Goal: Task Accomplishment & Management: Complete application form

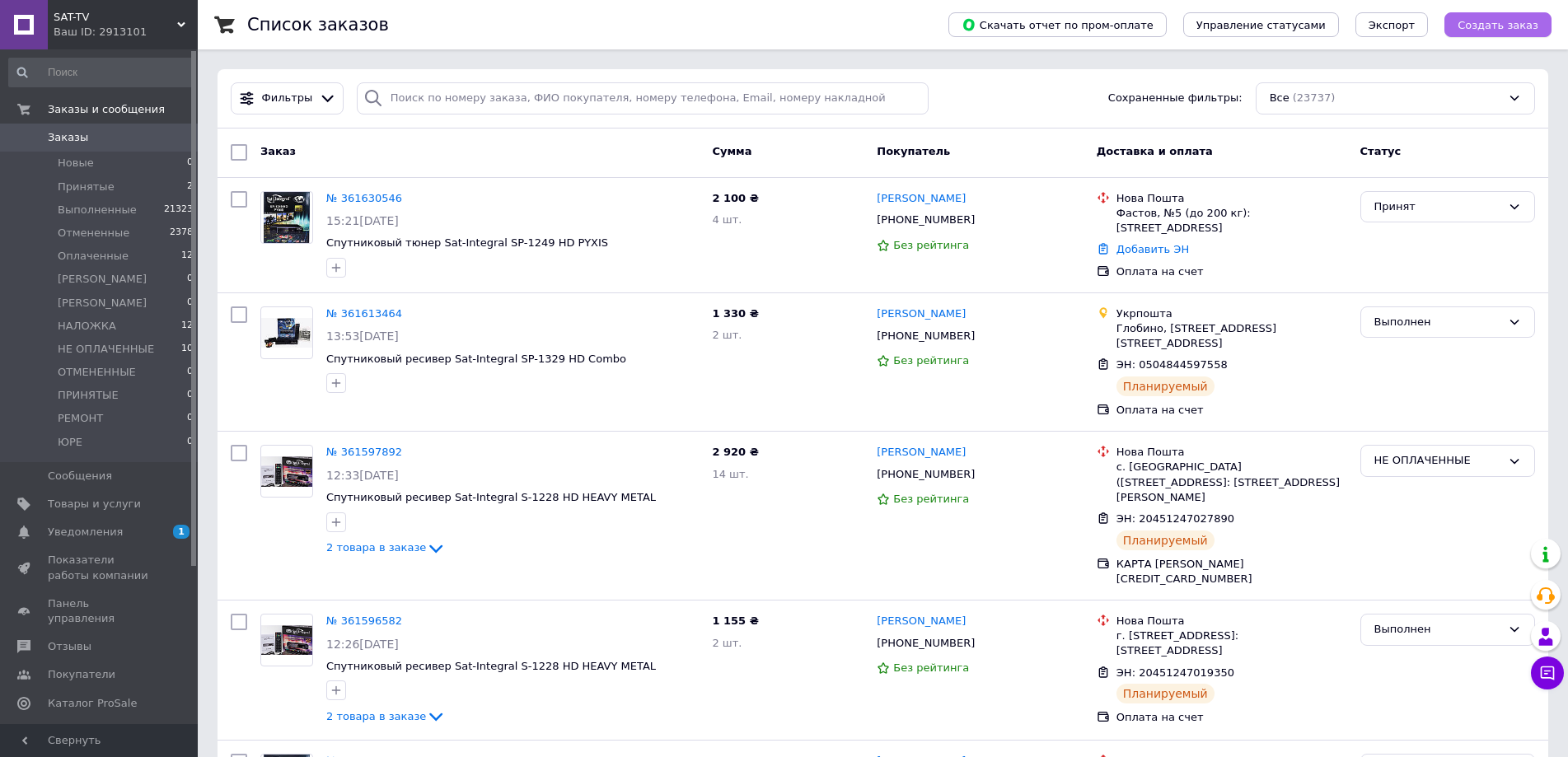
click at [1503, 15] on button "Создать заказ" at bounding box center [1497, 25] width 107 height 25
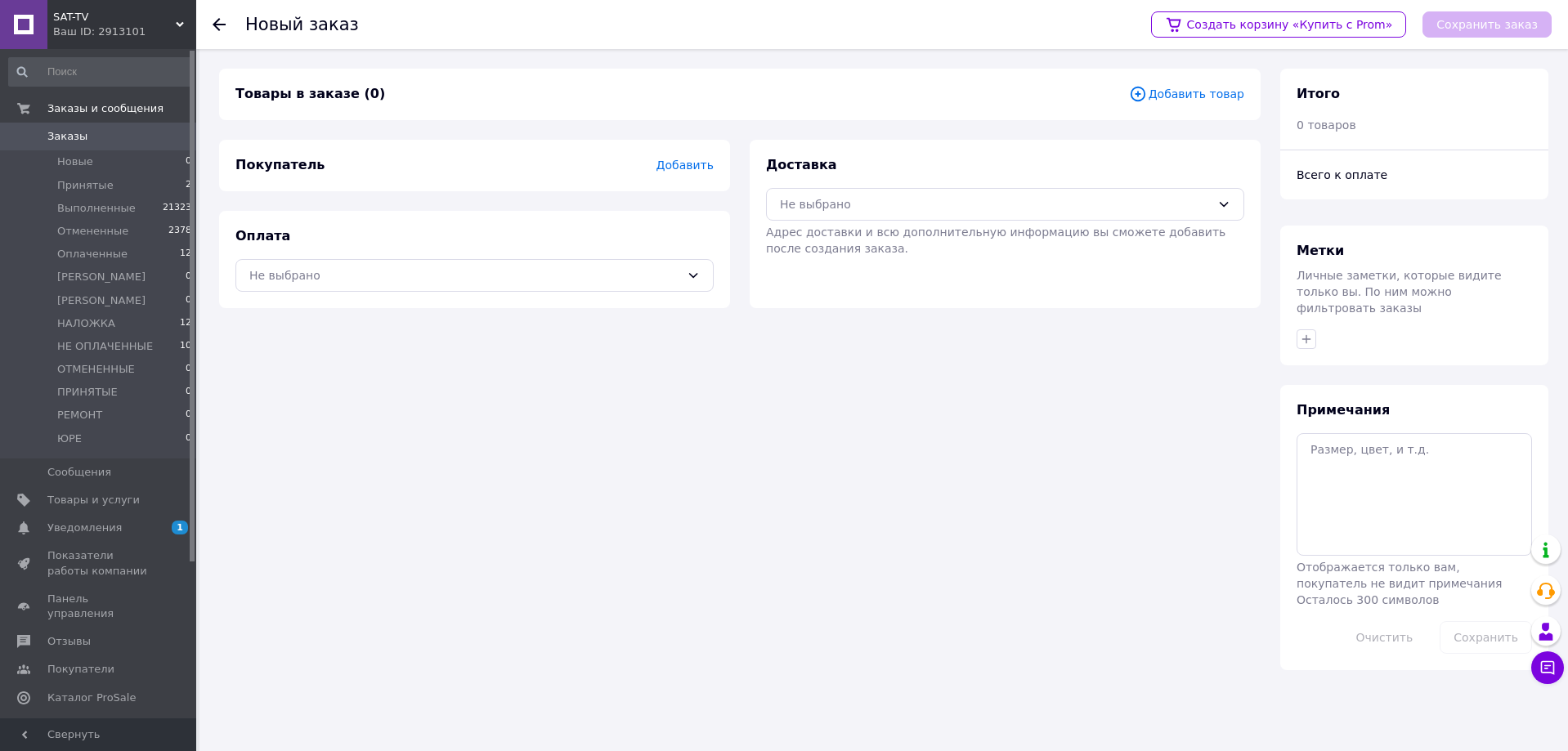
click at [1177, 86] on span "Добавить товар" at bounding box center [1186, 94] width 115 height 18
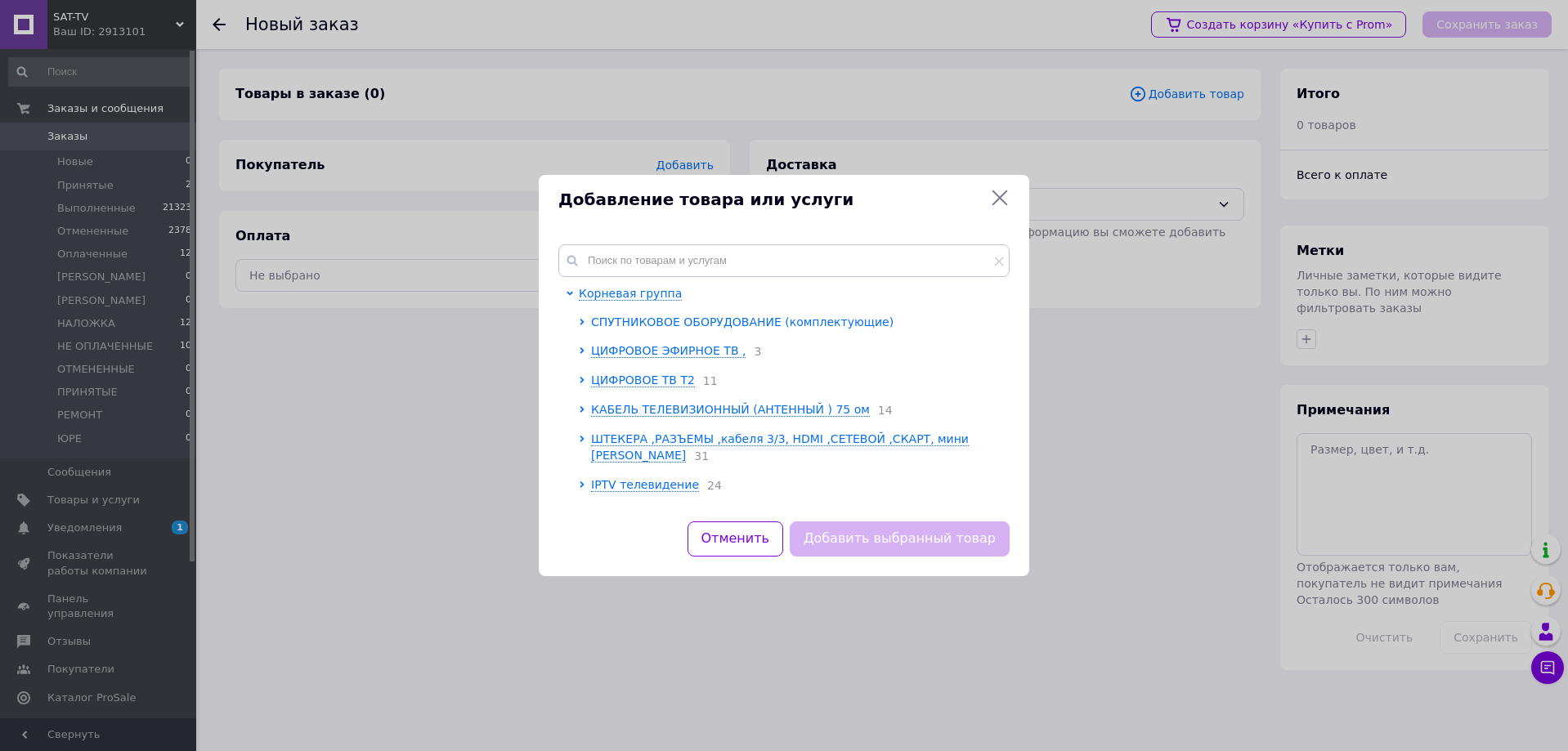
click at [700, 324] on span "СПУТНИКОВОЕ ОБОРУДОВАНИЕ (комплектующие)" at bounding box center [743, 322] width 303 height 13
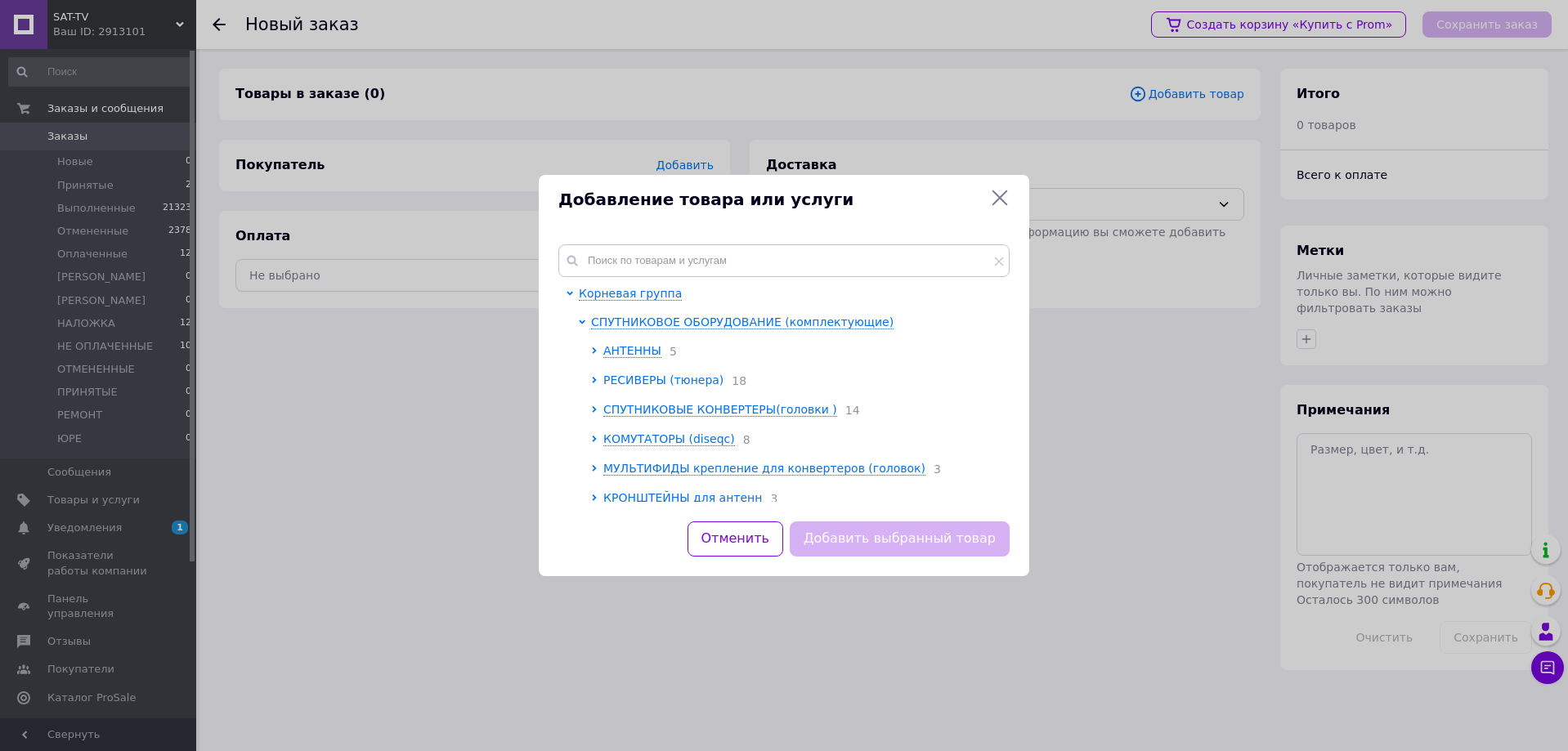
click at [653, 383] on span "РЕСИВЕРЫ (тюнера)" at bounding box center [662, 380] width 120 height 13
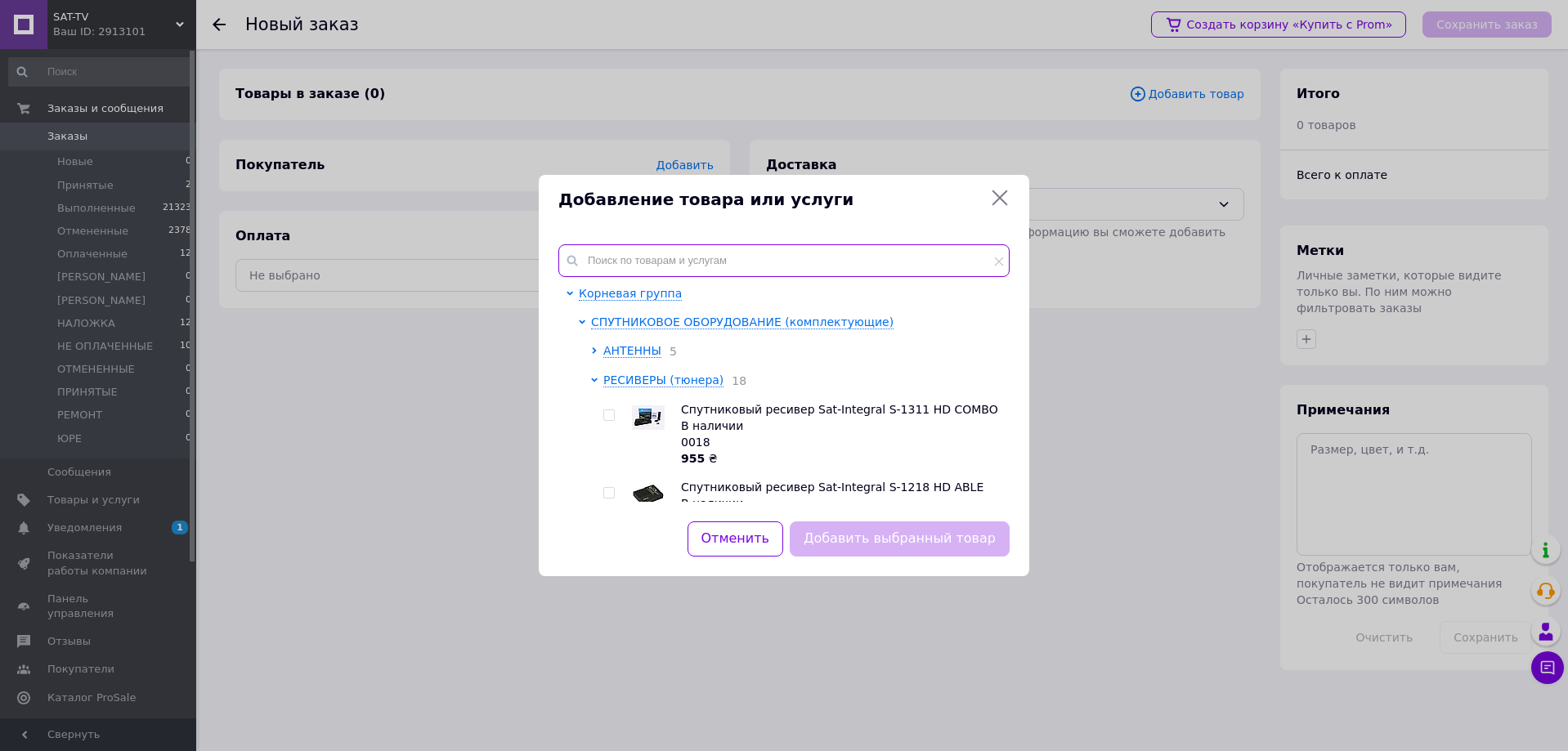
click at [620, 255] on input "text" at bounding box center [784, 261] width 452 height 33
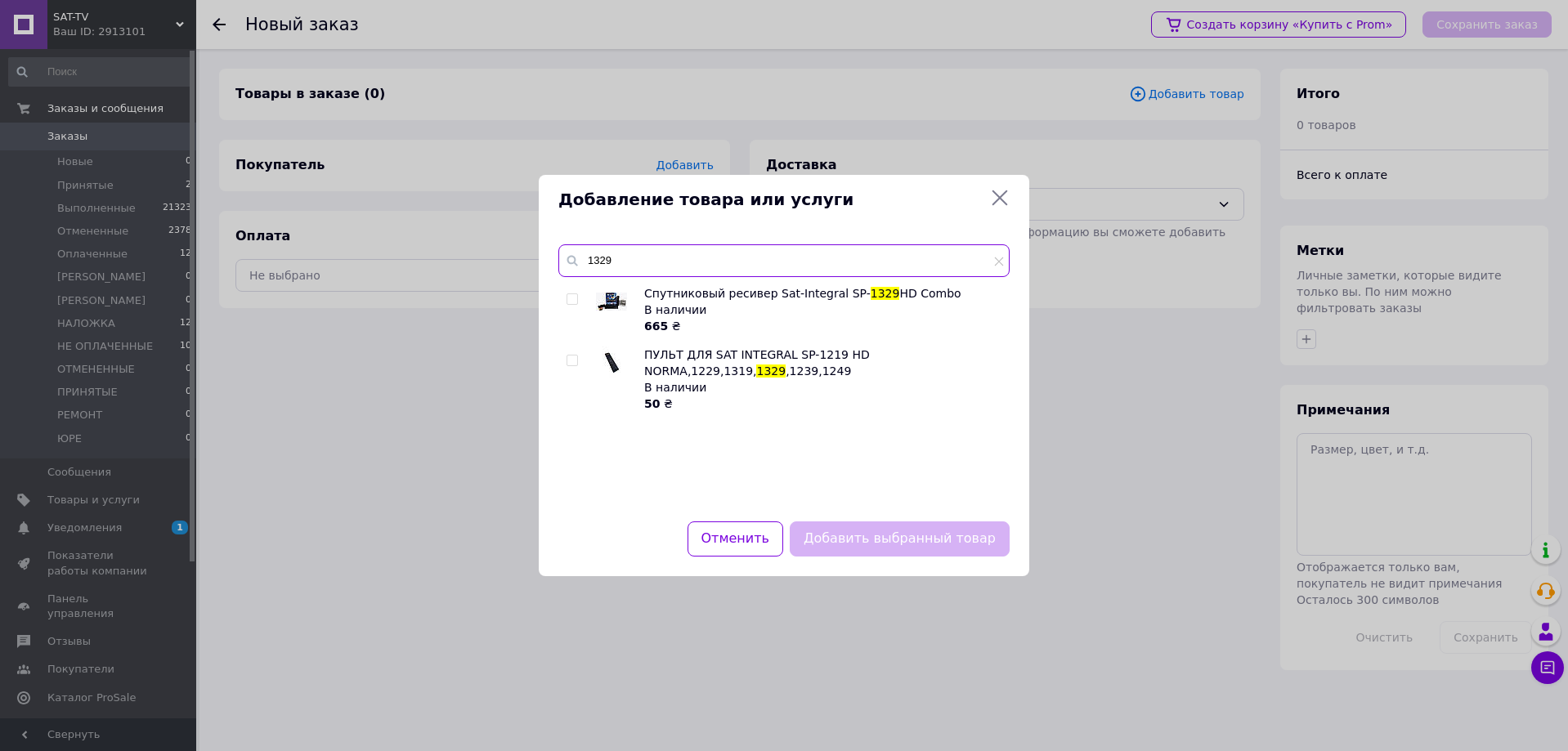
type input "1329"
click at [573, 296] on input "checkbox" at bounding box center [571, 299] width 11 height 11
checkbox input "true"
click at [909, 531] on button "Добавить выбранный товар" at bounding box center [900, 539] width 220 height 35
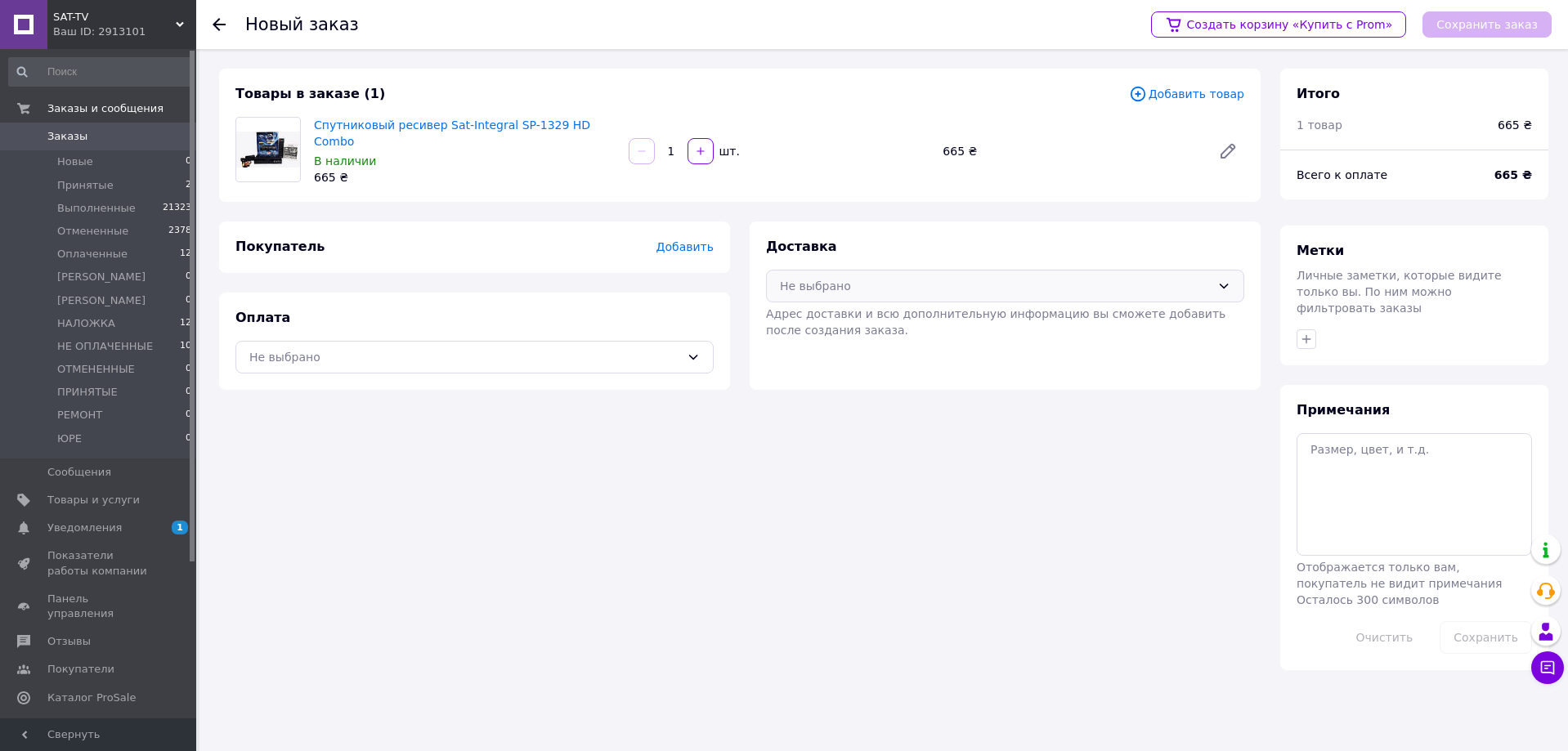
click at [1012, 286] on div "Не выбрано" at bounding box center [995, 286] width 431 height 18
click at [882, 313] on span "Нова Пошта (платная)" at bounding box center [1016, 322] width 426 height 17
click at [491, 371] on div "Оплата Не выбрано" at bounding box center [475, 342] width 511 height 98
click at [454, 341] on div "Не выбрано" at bounding box center [475, 357] width 478 height 33
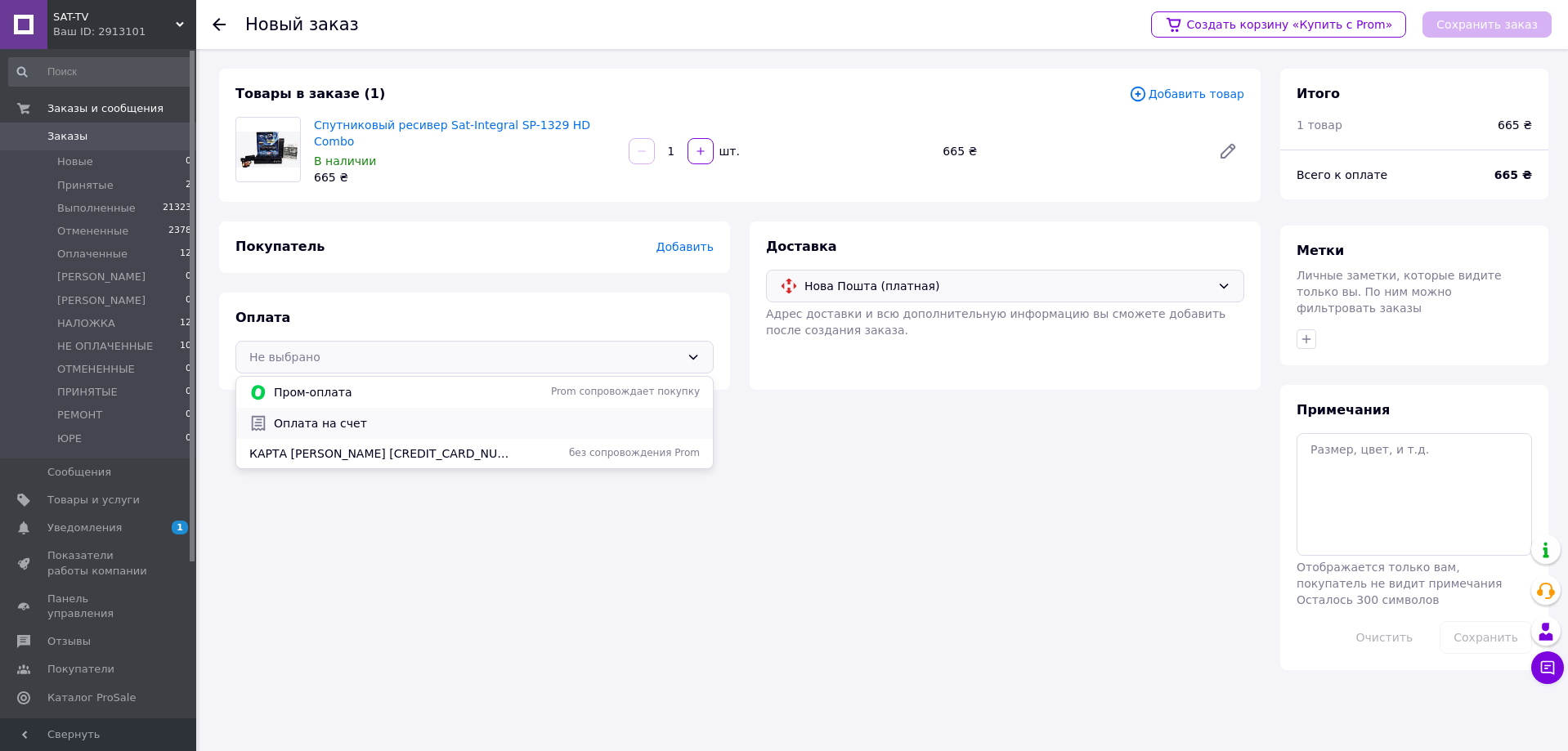
click at [355, 415] on span "Оплата на счет" at bounding box center [486, 423] width 426 height 17
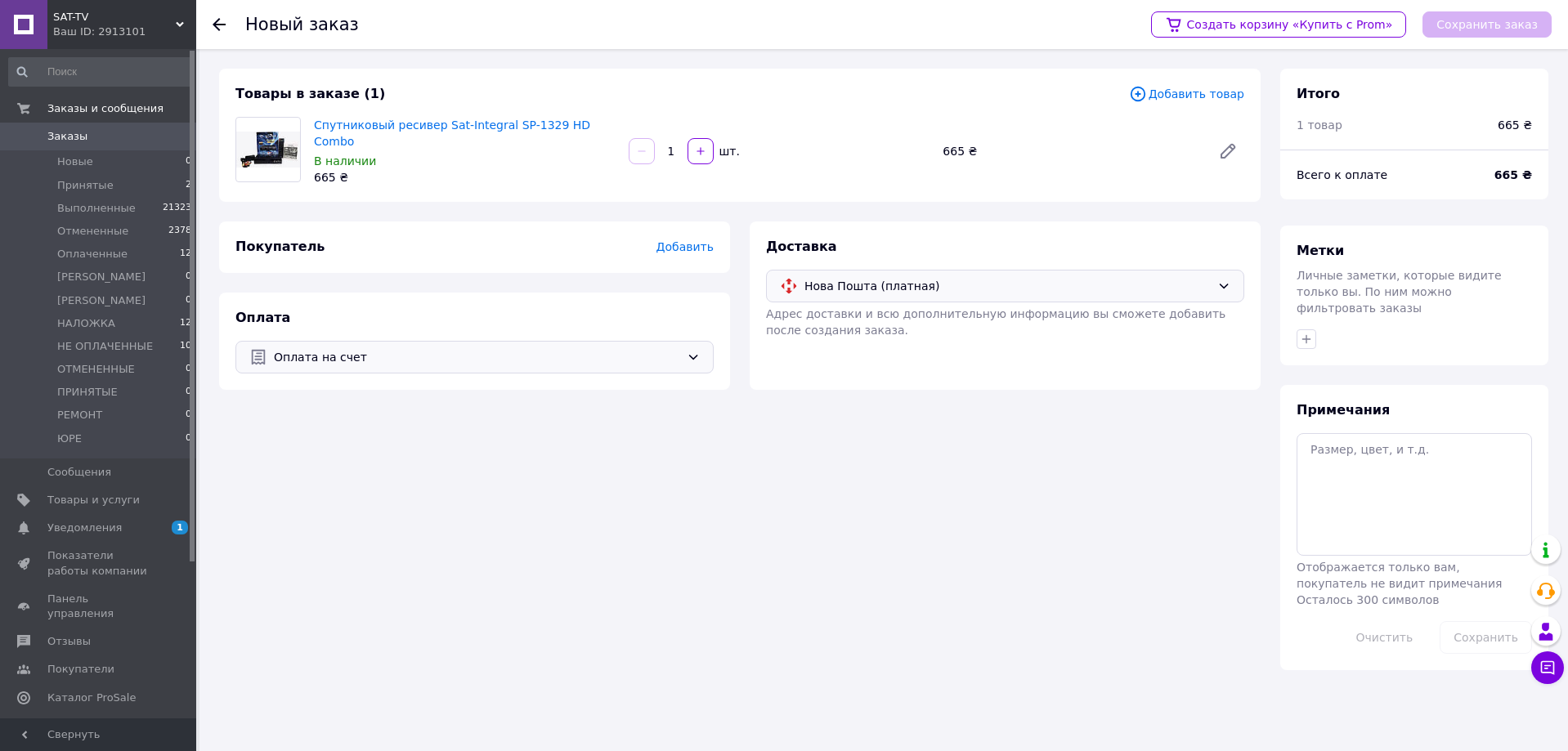
click at [686, 244] on span "Добавить" at bounding box center [685, 247] width 57 height 13
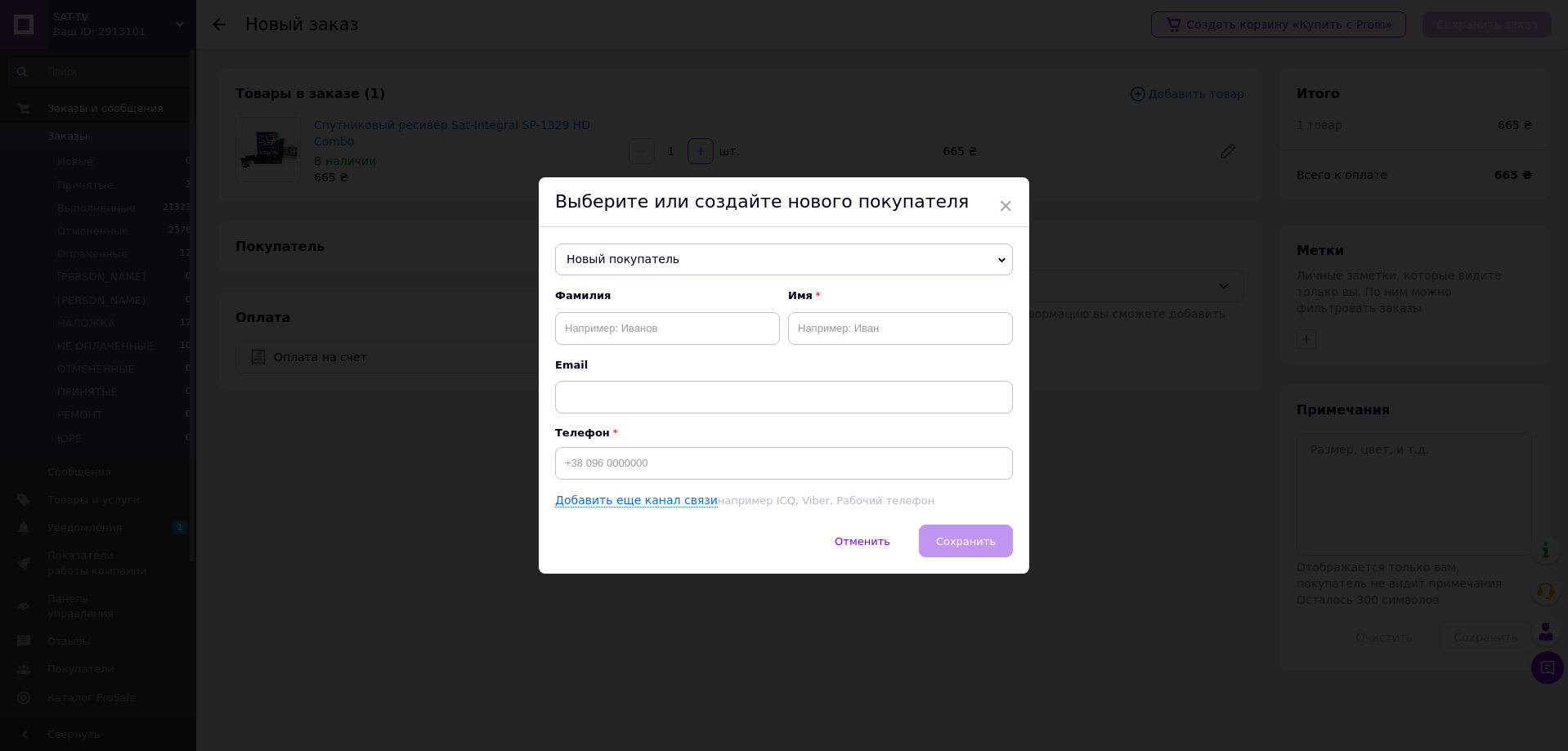
click at [637, 275] on span "Новый покупатель" at bounding box center [783, 261] width 457 height 33
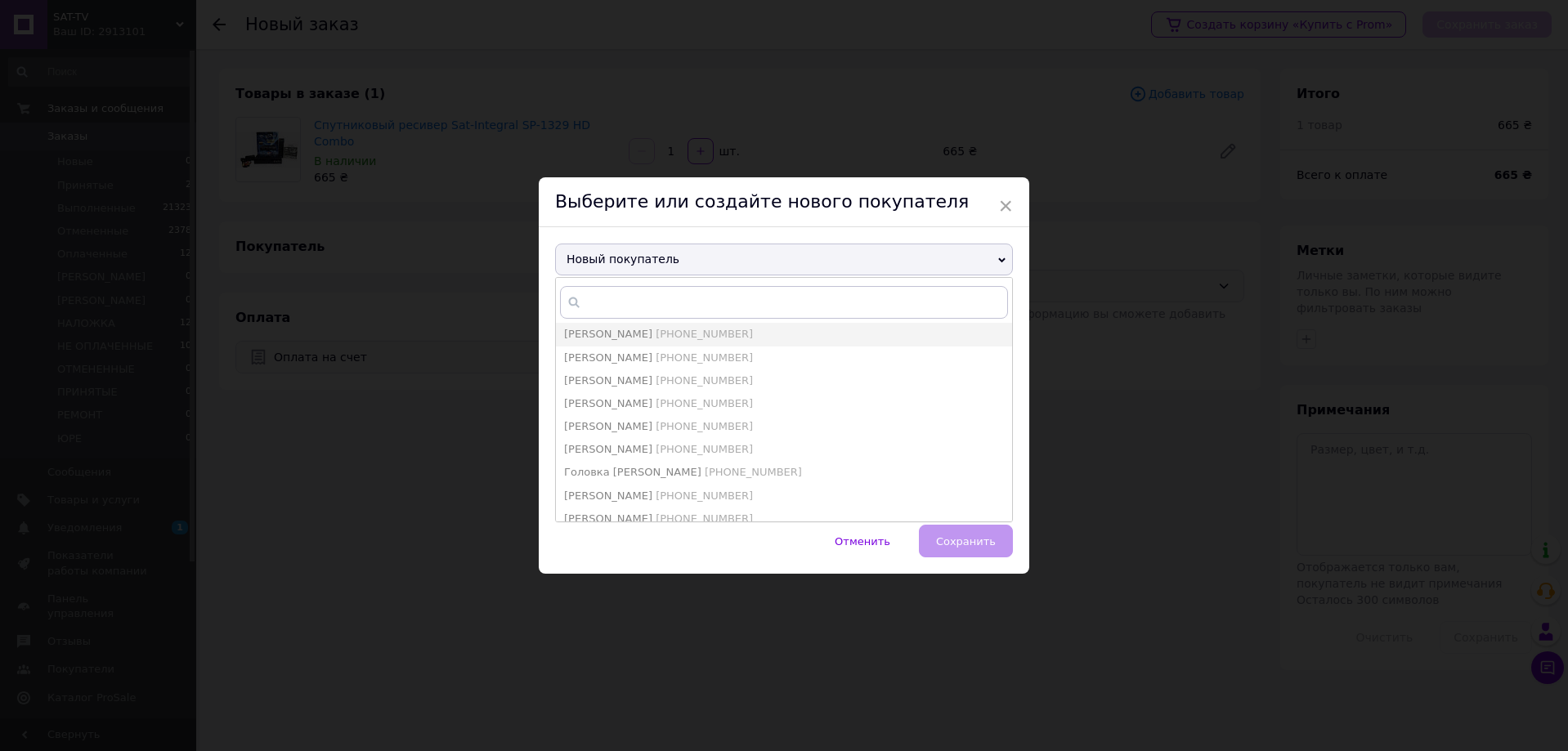
click at [630, 265] on span "Новый покупатель" at bounding box center [783, 261] width 457 height 33
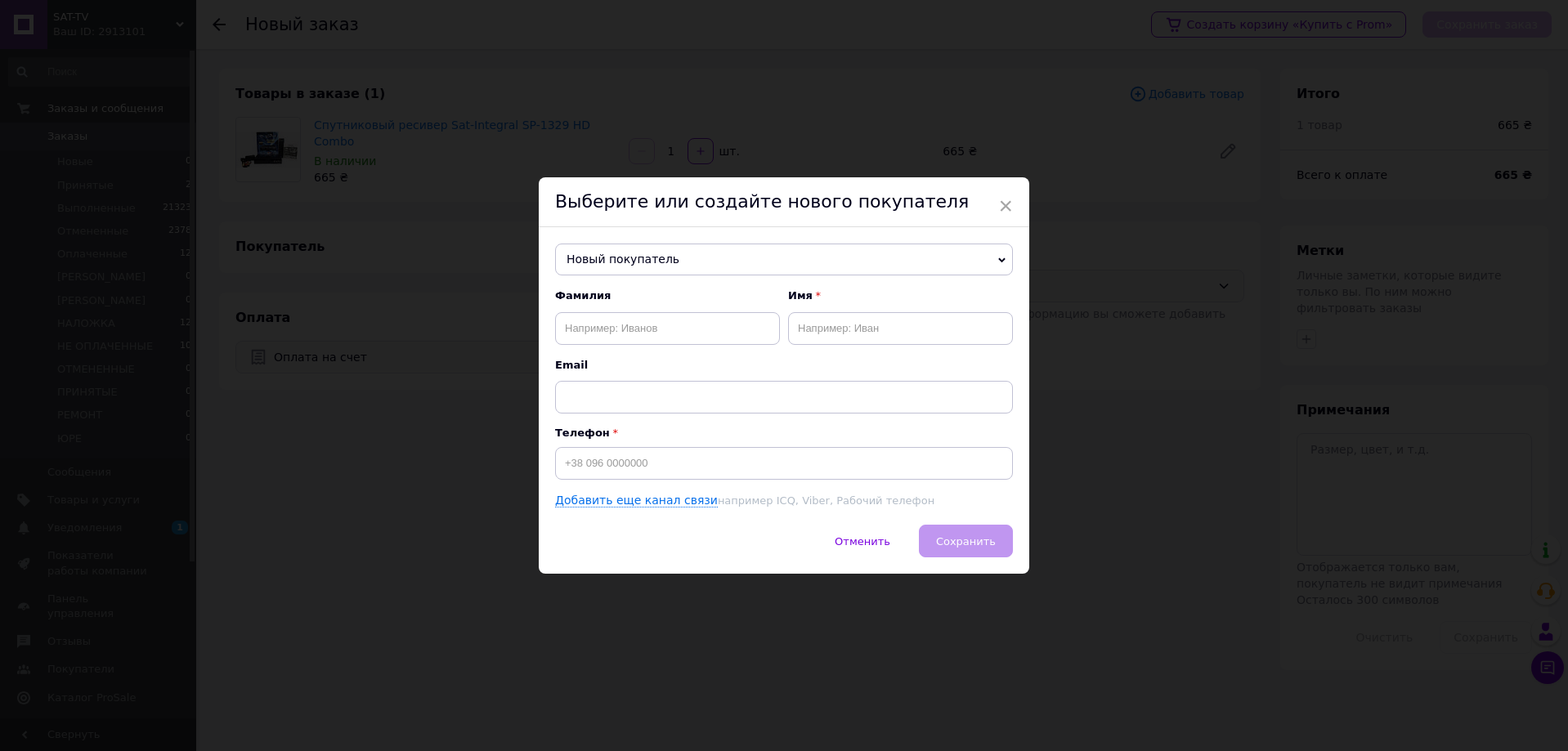
click at [624, 261] on span "Новый покупатель" at bounding box center [783, 261] width 457 height 33
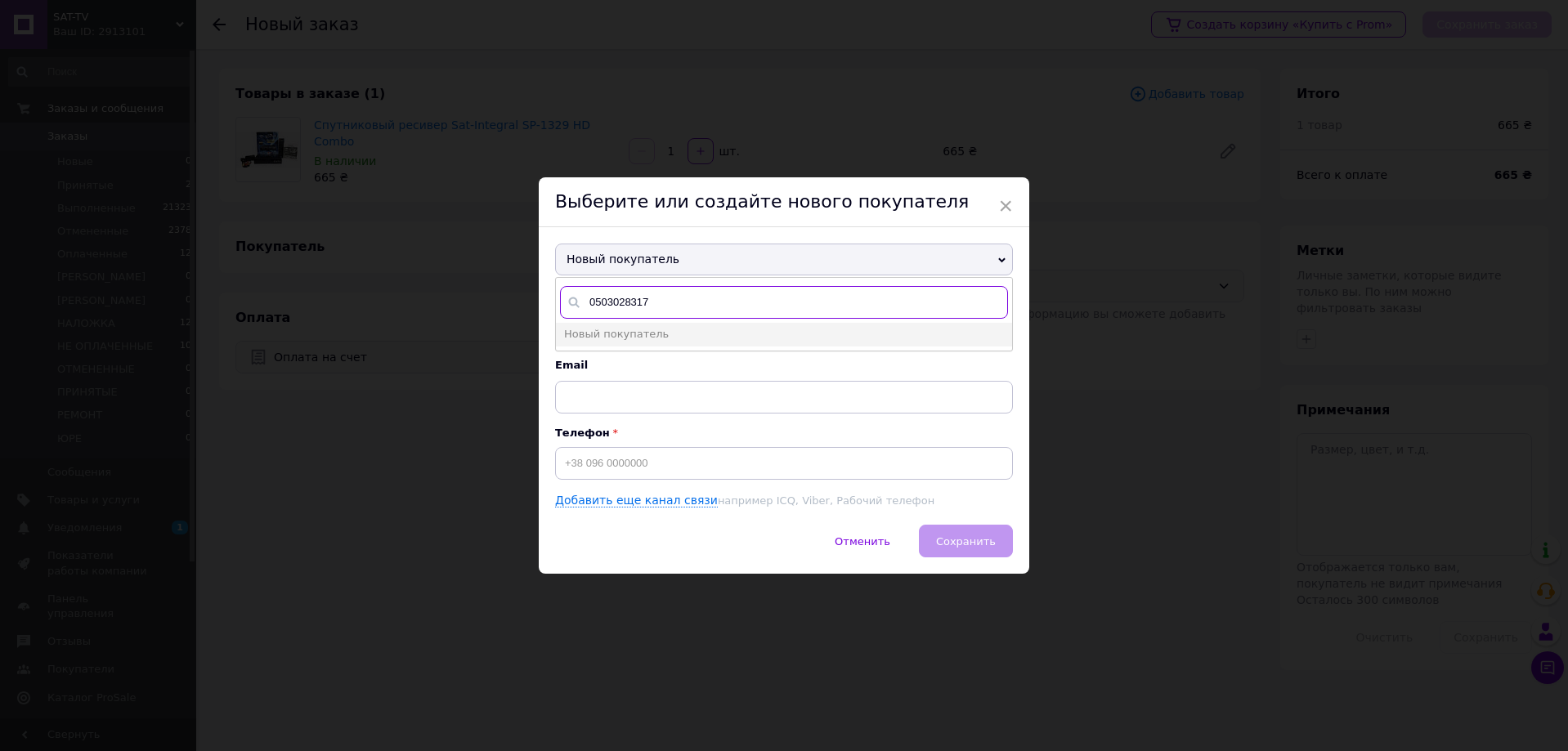
type input "0503028317"
click at [582, 461] on input at bounding box center [783, 464] width 457 height 33
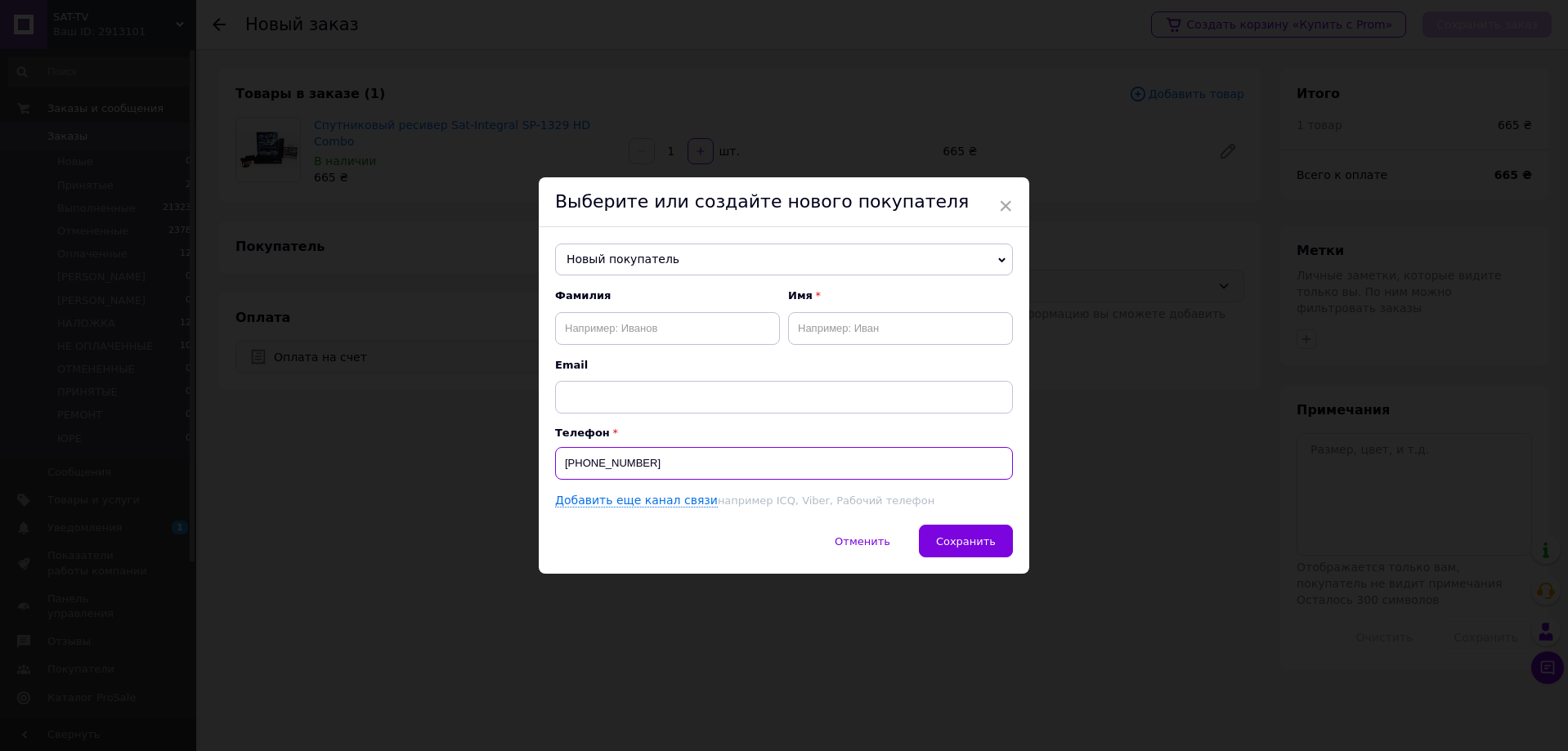
type input "[PHONE_NUMBER]"
drag, startPoint x: 703, startPoint y: 313, endPoint x: 684, endPoint y: 342, distance: 34.7
click at [702, 313] on input "text" at bounding box center [667, 329] width 225 height 33
click at [561, 300] on span "Фамилия" at bounding box center [667, 296] width 225 height 15
click at [616, 335] on input "text" at bounding box center [667, 329] width 225 height 33
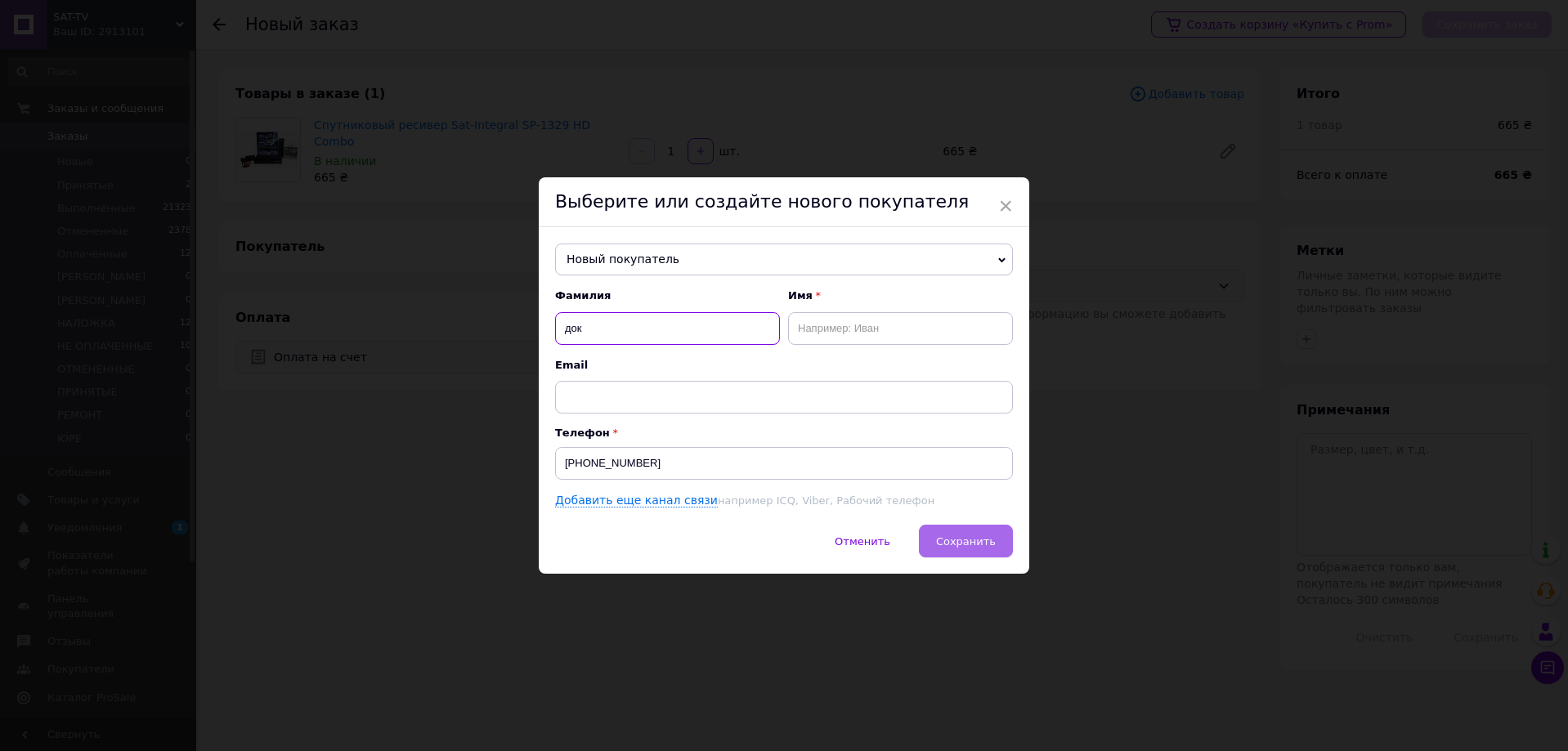
type input "док"
click at [963, 551] on button "Сохранить" at bounding box center [966, 541] width 94 height 33
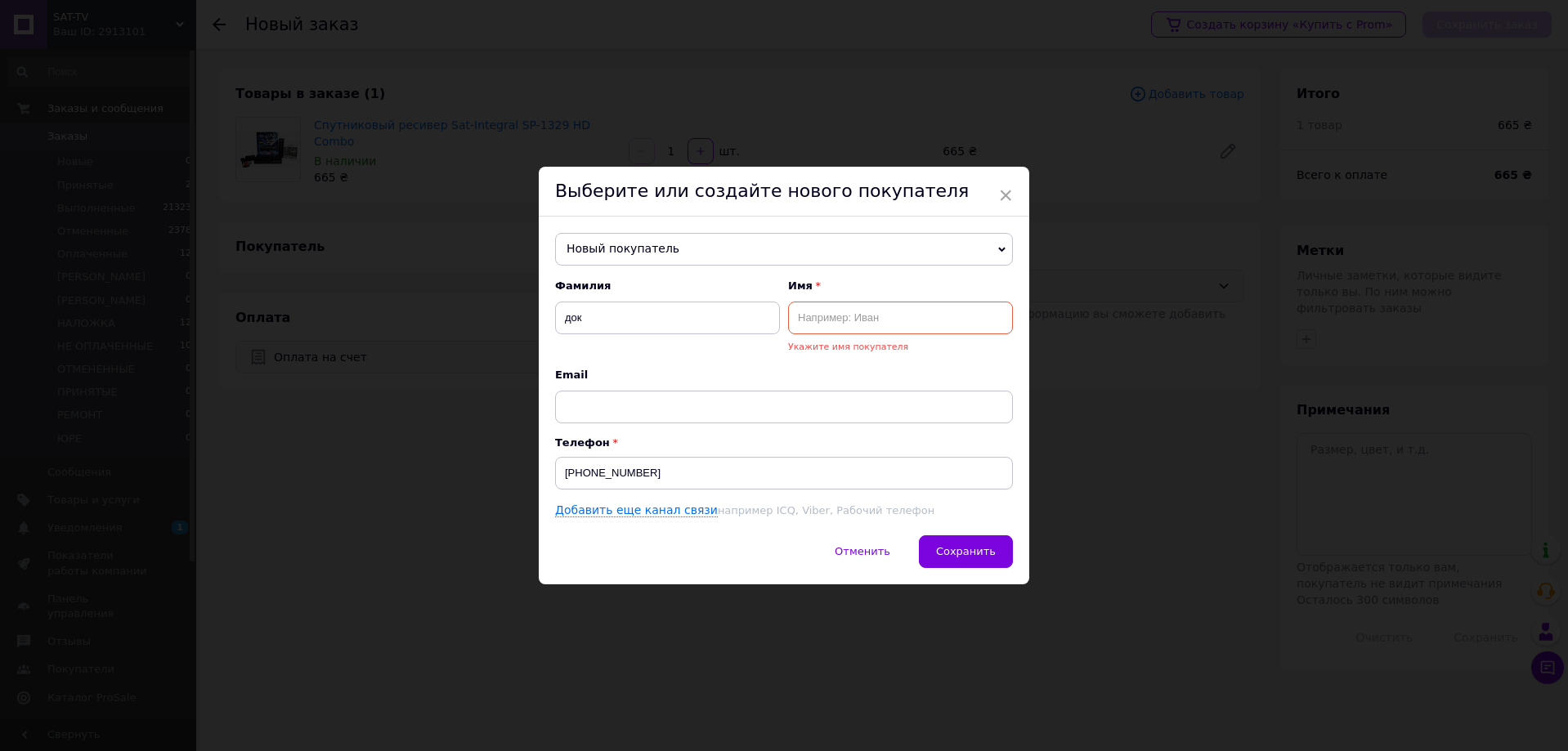
drag, startPoint x: 818, startPoint y: 337, endPoint x: 812, endPoint y: 318, distance: 19.9
click at [816, 336] on div "Укажите имя покупателя" at bounding box center [901, 328] width 225 height 53
click at [812, 316] on input "text" at bounding box center [901, 318] width 225 height 33
type input "док"
click at [978, 538] on button "Сохранить" at bounding box center [966, 552] width 94 height 33
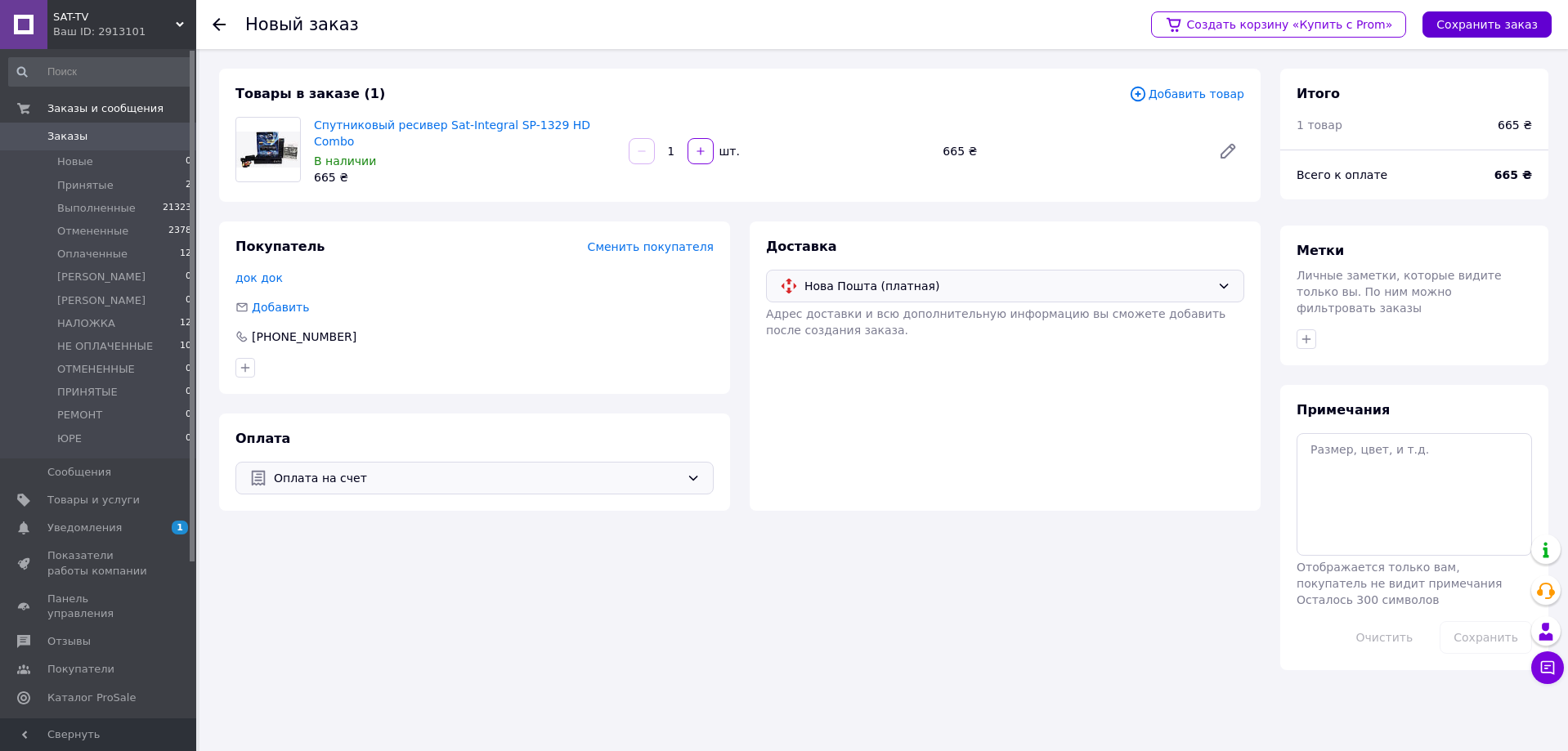
click at [1447, 31] on button "Сохранить заказ" at bounding box center [1487, 25] width 129 height 26
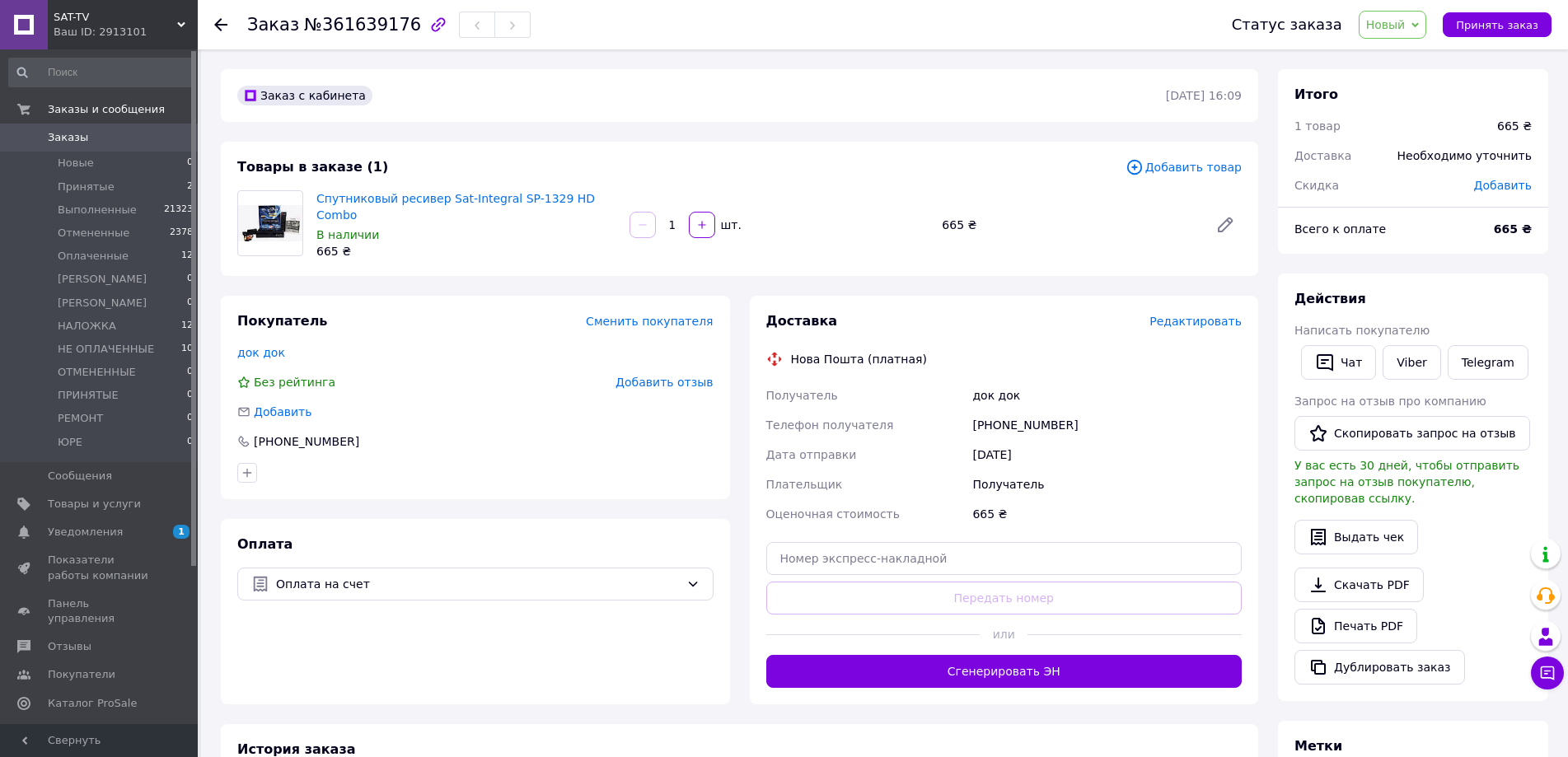
click at [674, 315] on span "Сменить покупателя" at bounding box center [649, 322] width 127 height 13
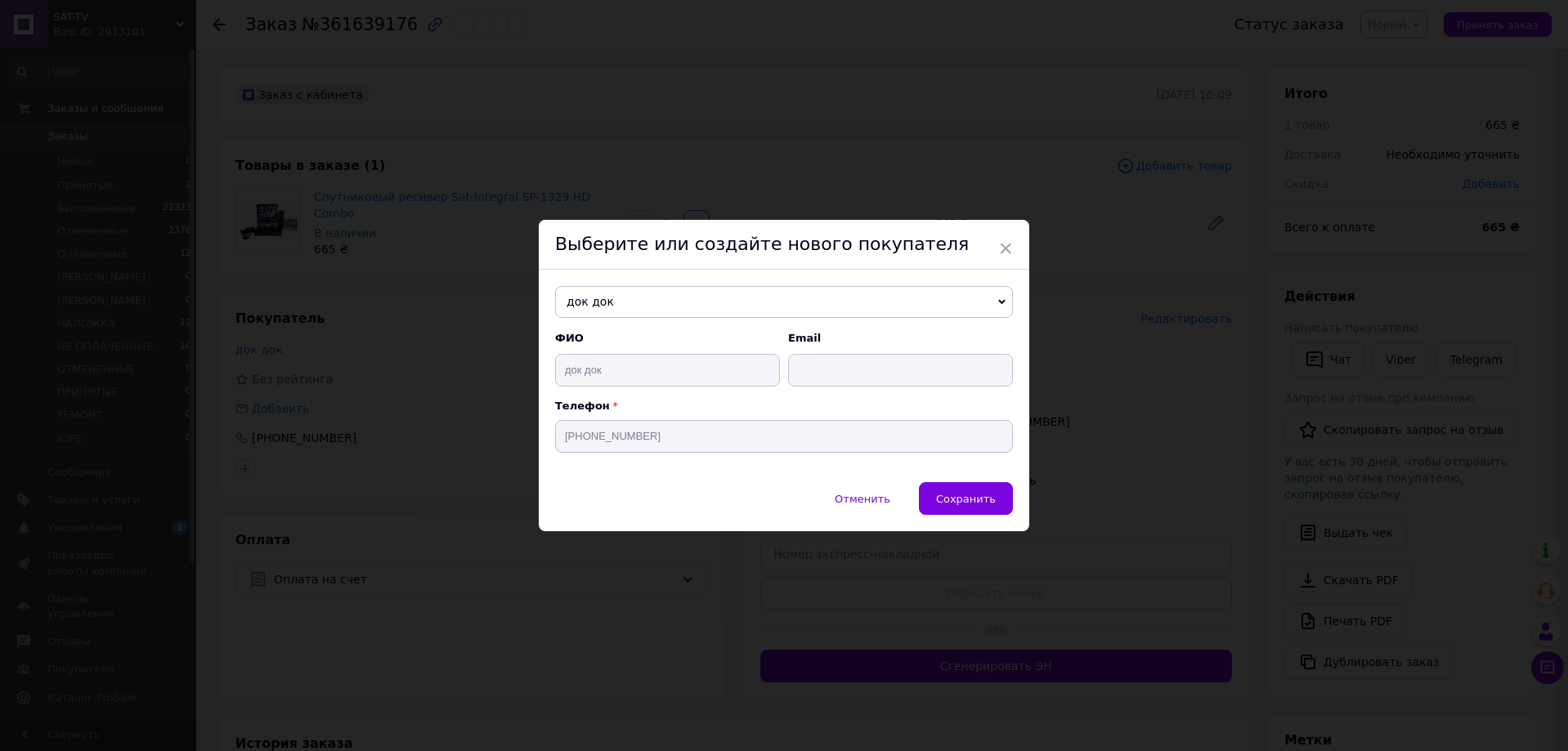
click at [636, 301] on span "док док" at bounding box center [783, 303] width 457 height 33
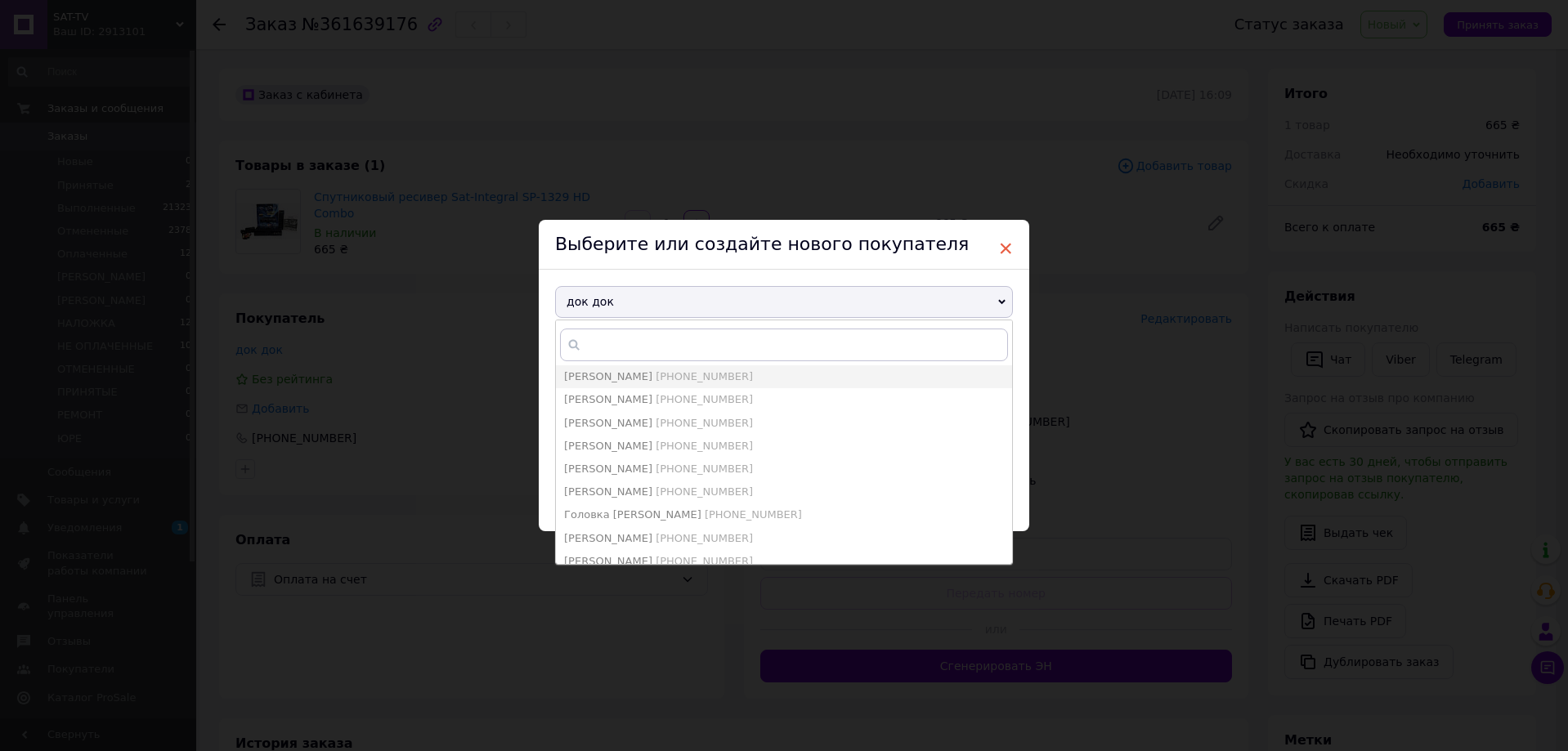
click at [1001, 247] on span "×" at bounding box center [1006, 249] width 15 height 28
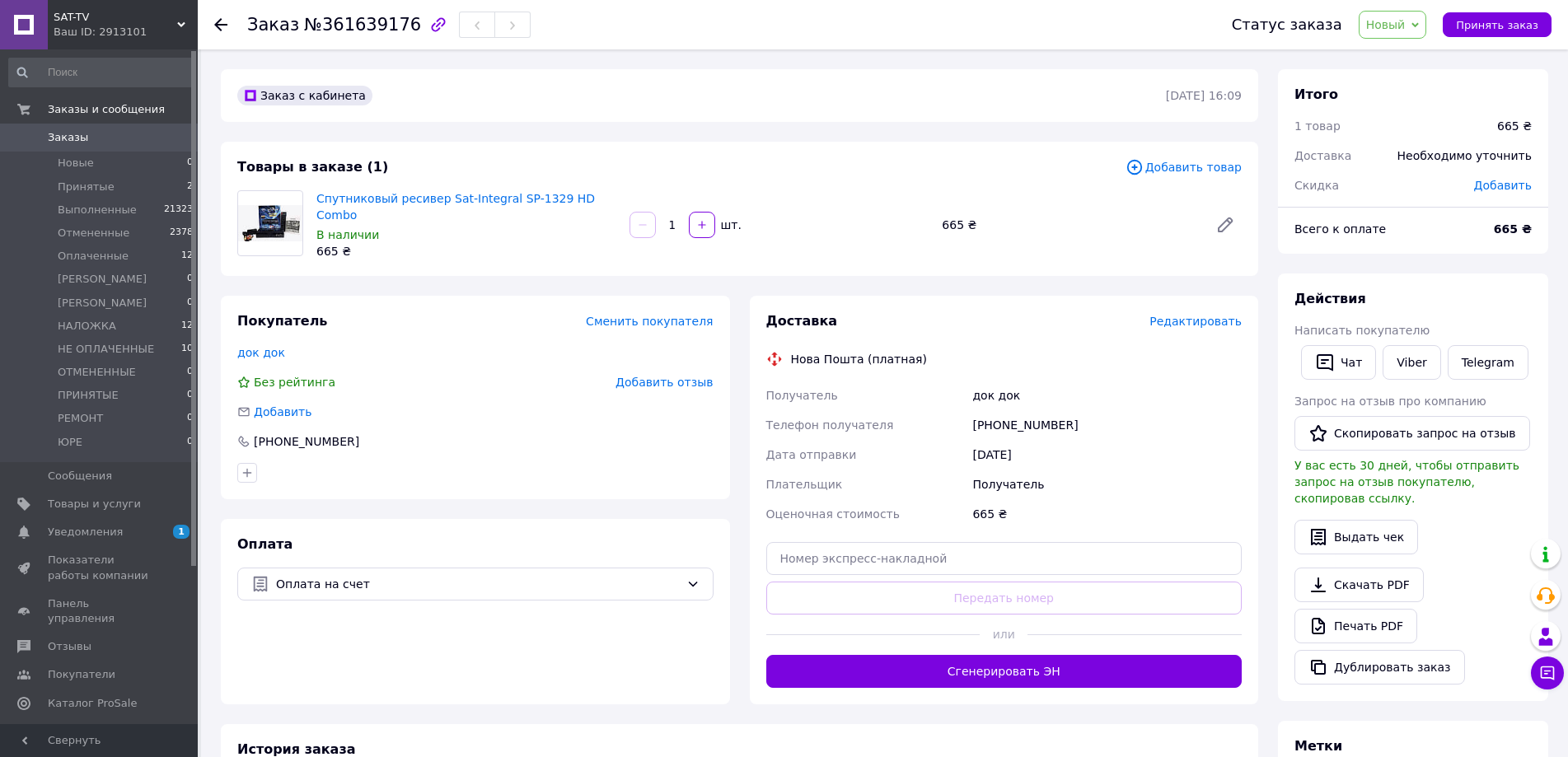
click at [1206, 315] on span "Редактировать" at bounding box center [1195, 322] width 93 height 13
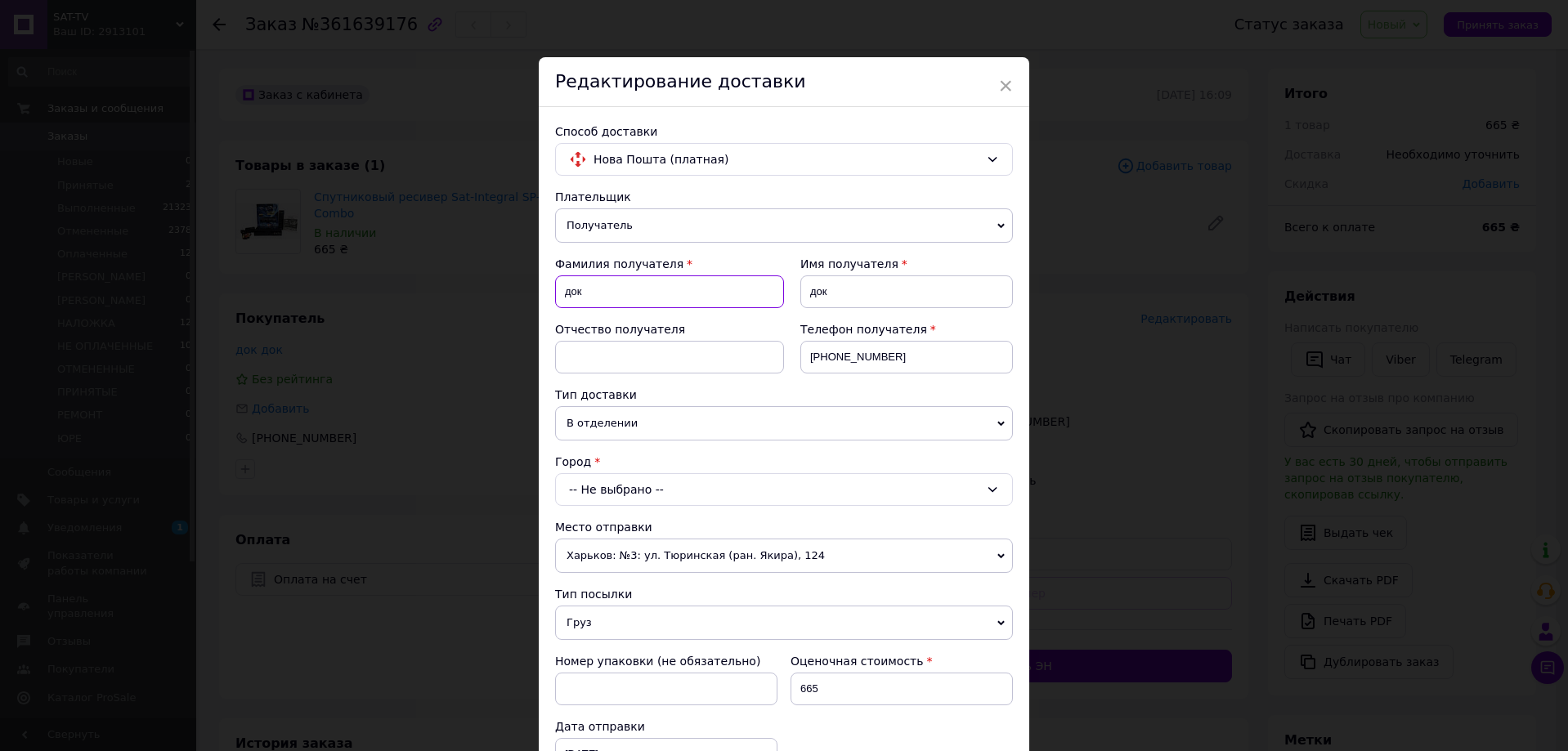
click at [606, 286] on input "док" at bounding box center [669, 292] width 229 height 33
type input "д"
type input "ЗОЗУЛЯ"
click at [892, 290] on input "док" at bounding box center [906, 292] width 213 height 33
type input "д"
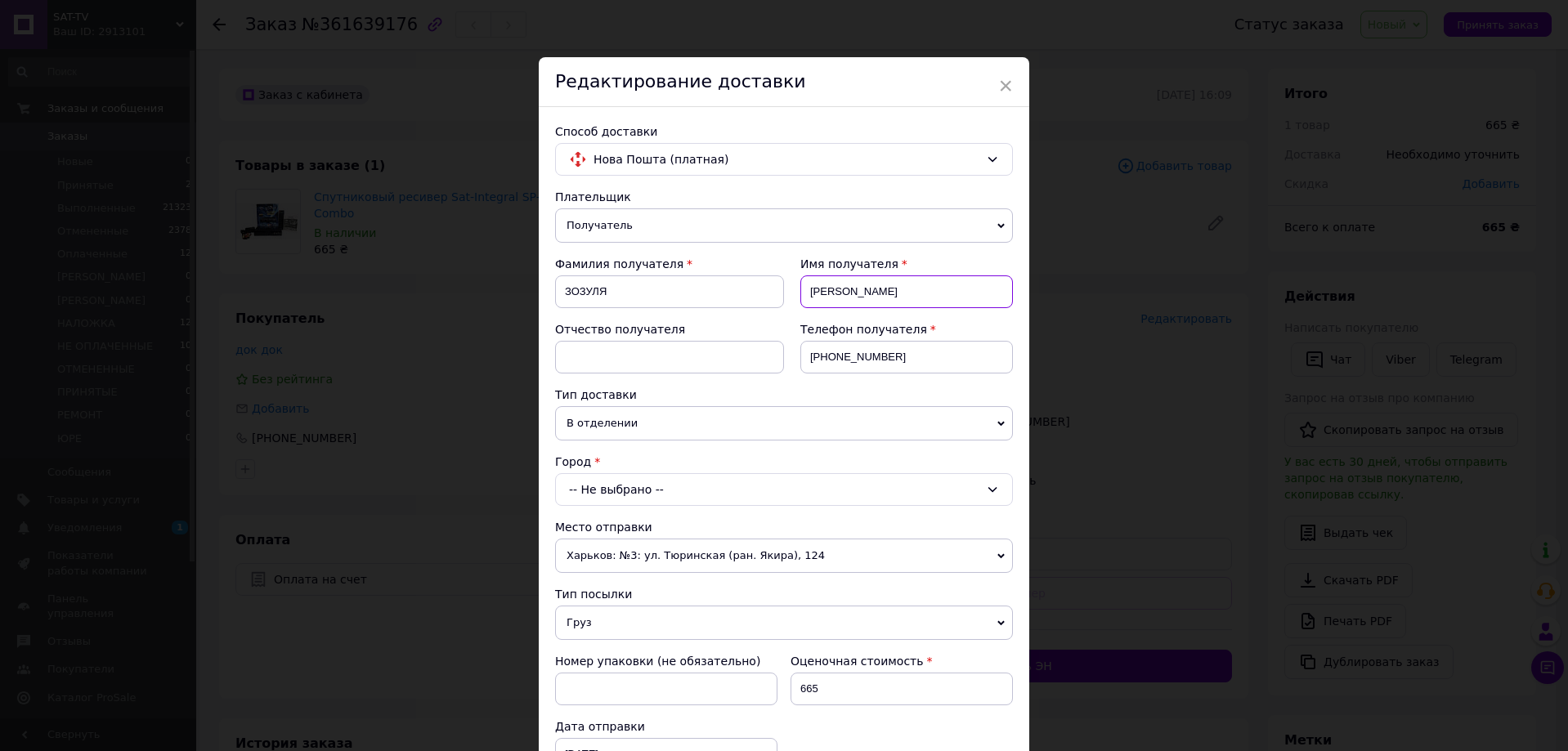
type input "[PERSON_NAME]"
click at [863, 350] on input "[PHONE_NUMBER]" at bounding box center [906, 357] width 213 height 33
click at [904, 348] on input "[PHONE_NUMBER]" at bounding box center [906, 357] width 213 height 33
type input "[PHONE_NUMBER]"
click at [595, 493] on div "-- Не выбрано --" at bounding box center [783, 490] width 457 height 33
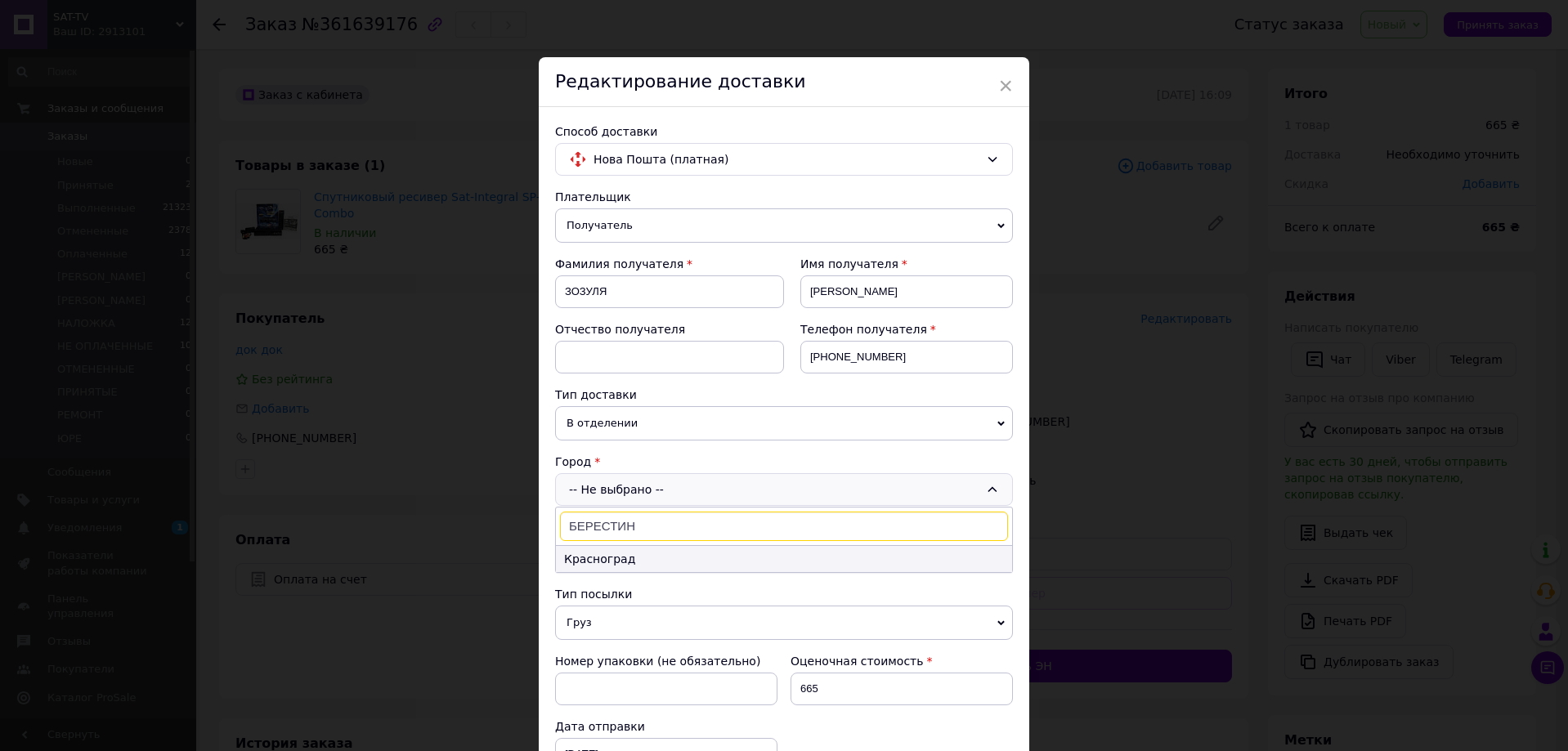
type input "БЕРЕСТИН"
click at [610, 551] on li "Красноград" at bounding box center [783, 559] width 456 height 26
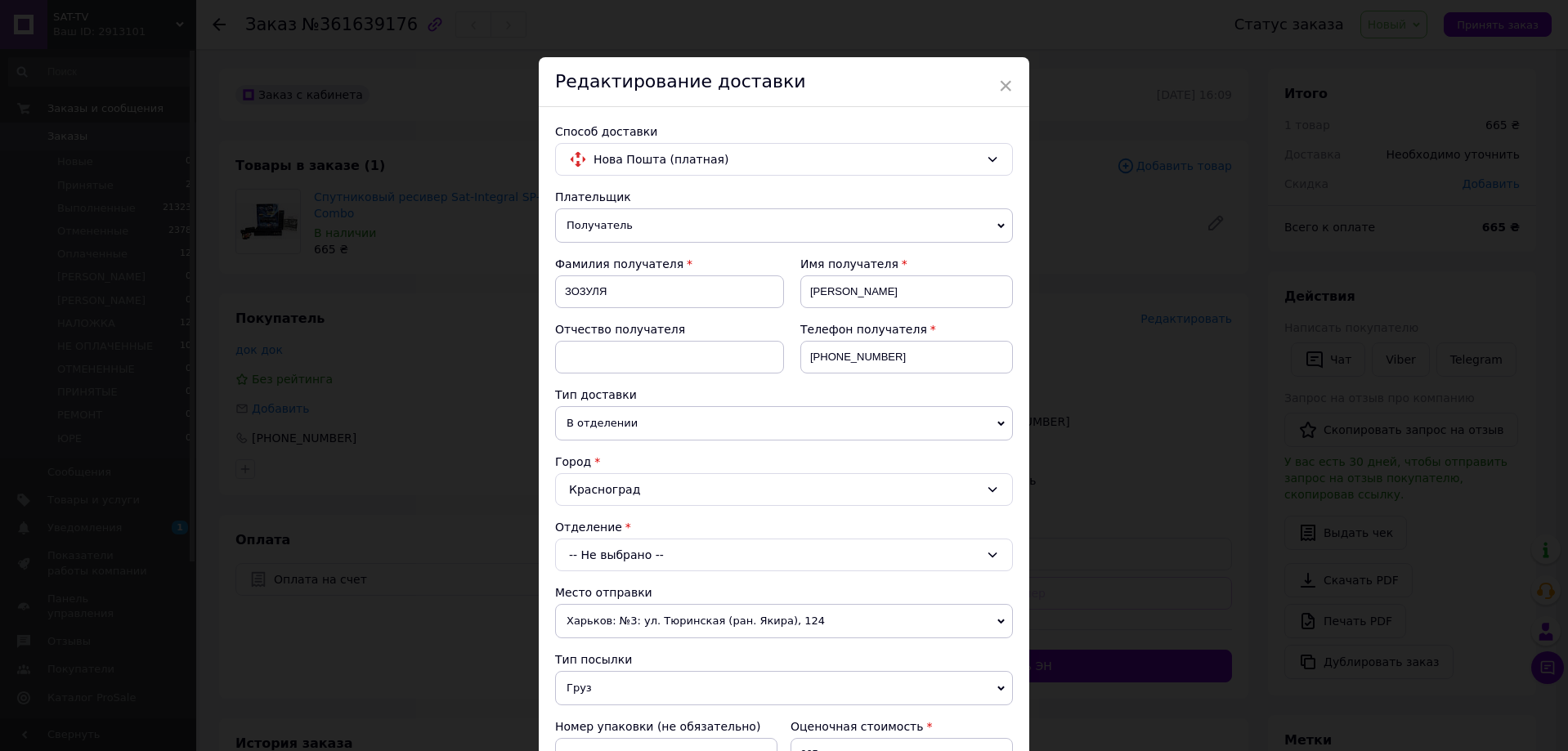
click at [597, 550] on div "-- Не выбрано --" at bounding box center [783, 555] width 457 height 33
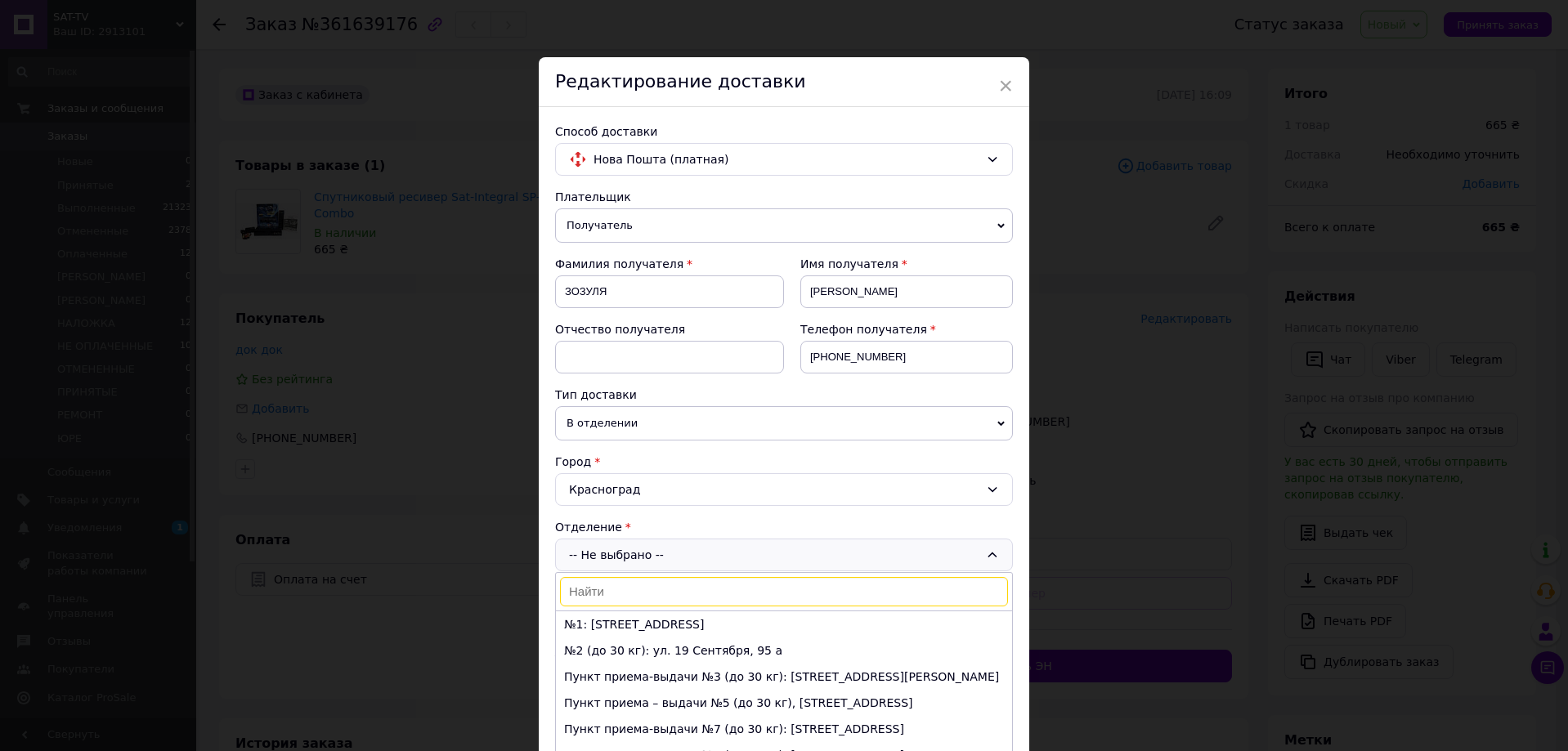
drag, startPoint x: 599, startPoint y: 624, endPoint x: 619, endPoint y: 628, distance: 20.4
click at [600, 624] on li "№1: [STREET_ADDRESS]" at bounding box center [783, 624] width 456 height 26
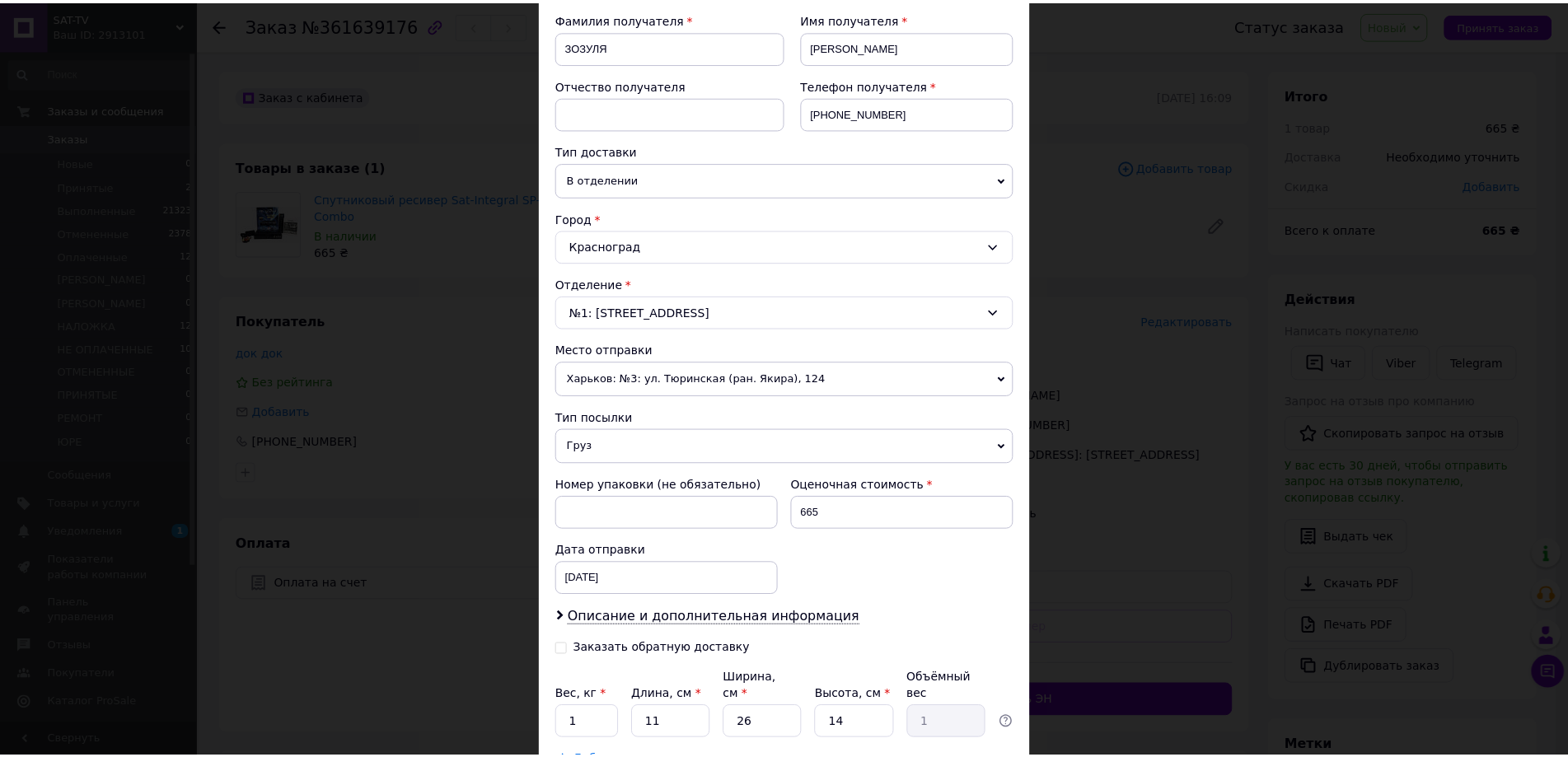
scroll to position [367, 0]
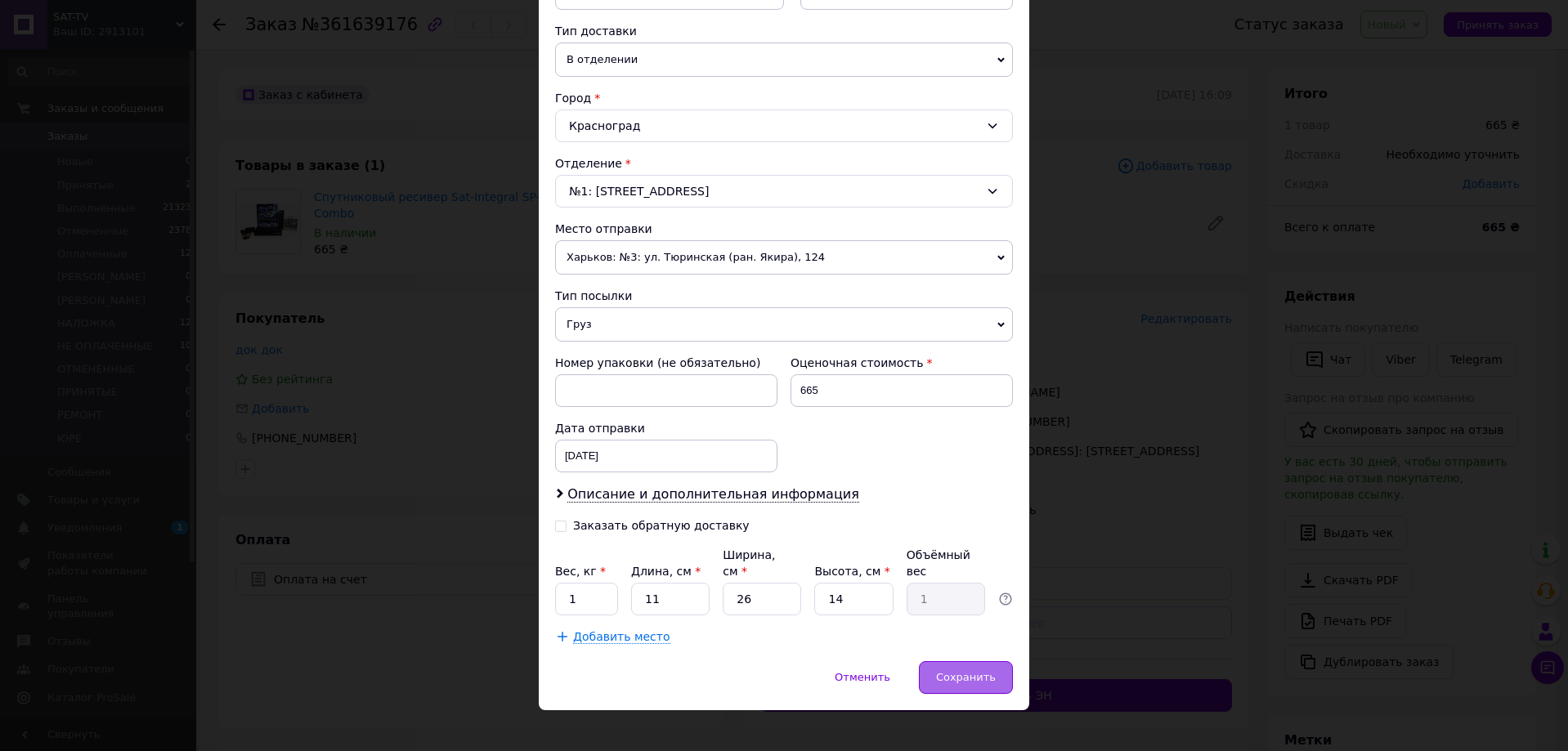
click at [945, 671] on span "Сохранить" at bounding box center [966, 677] width 60 height 12
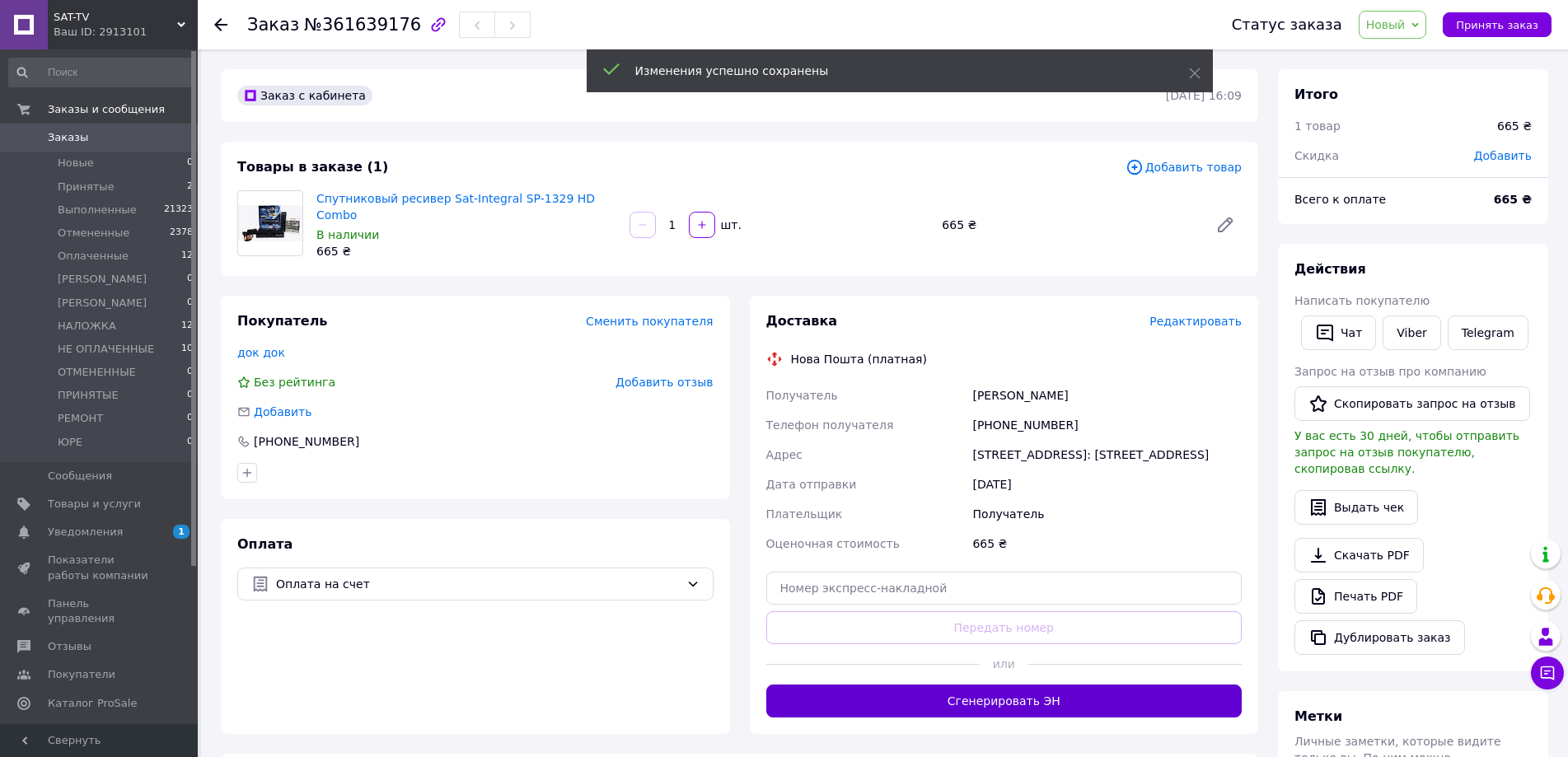
click at [1025, 699] on button "Сгенерировать ЭН" at bounding box center [1004, 701] width 476 height 33
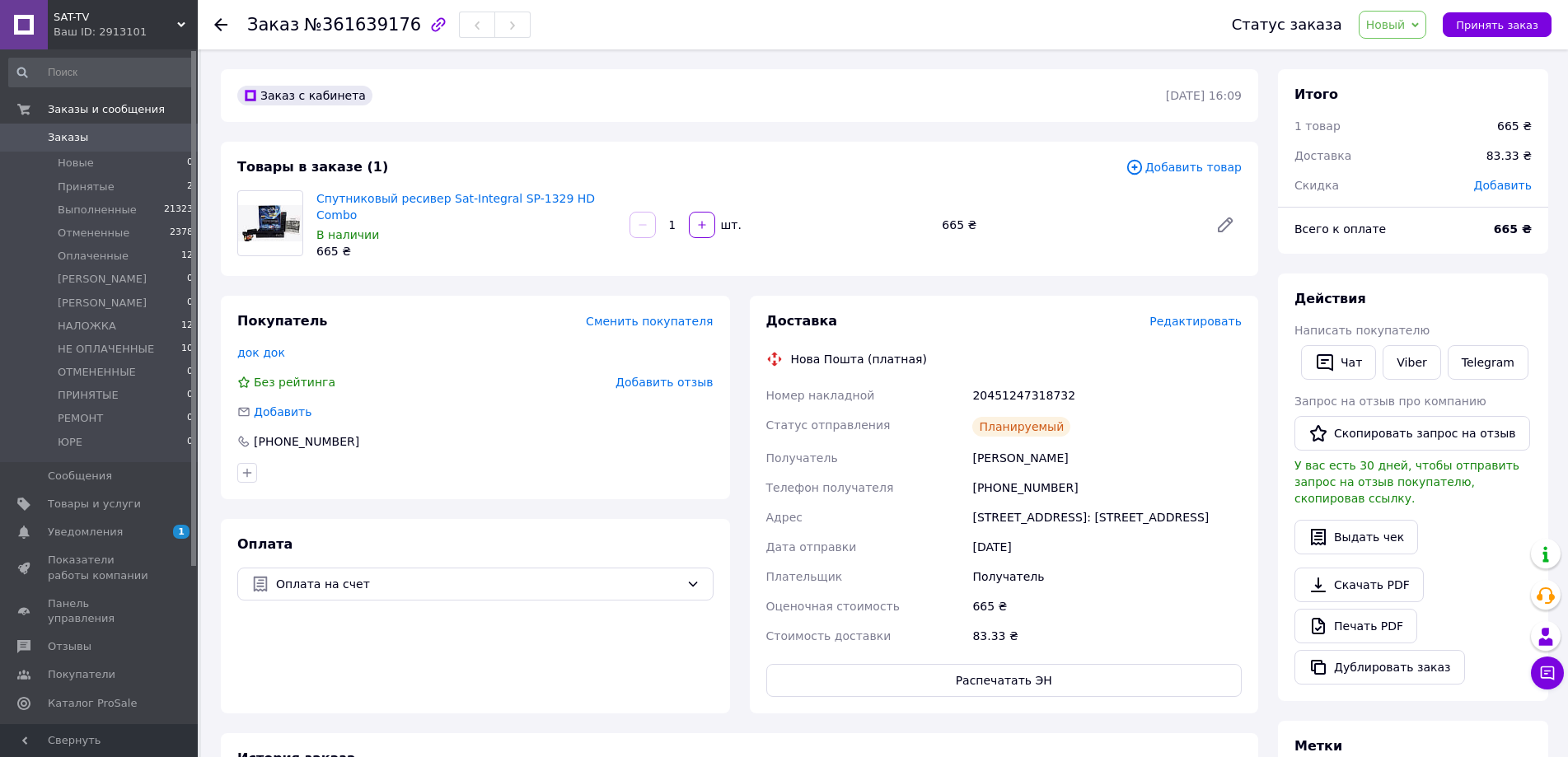
click at [1028, 388] on div "20451247318732" at bounding box center [1106, 396] width 276 height 30
drag, startPoint x: 1028, startPoint y: 388, endPoint x: 1043, endPoint y: 383, distance: 15.8
click at [1038, 384] on div "20451247318732" at bounding box center [1106, 396] width 276 height 30
copy div "20451247318732"
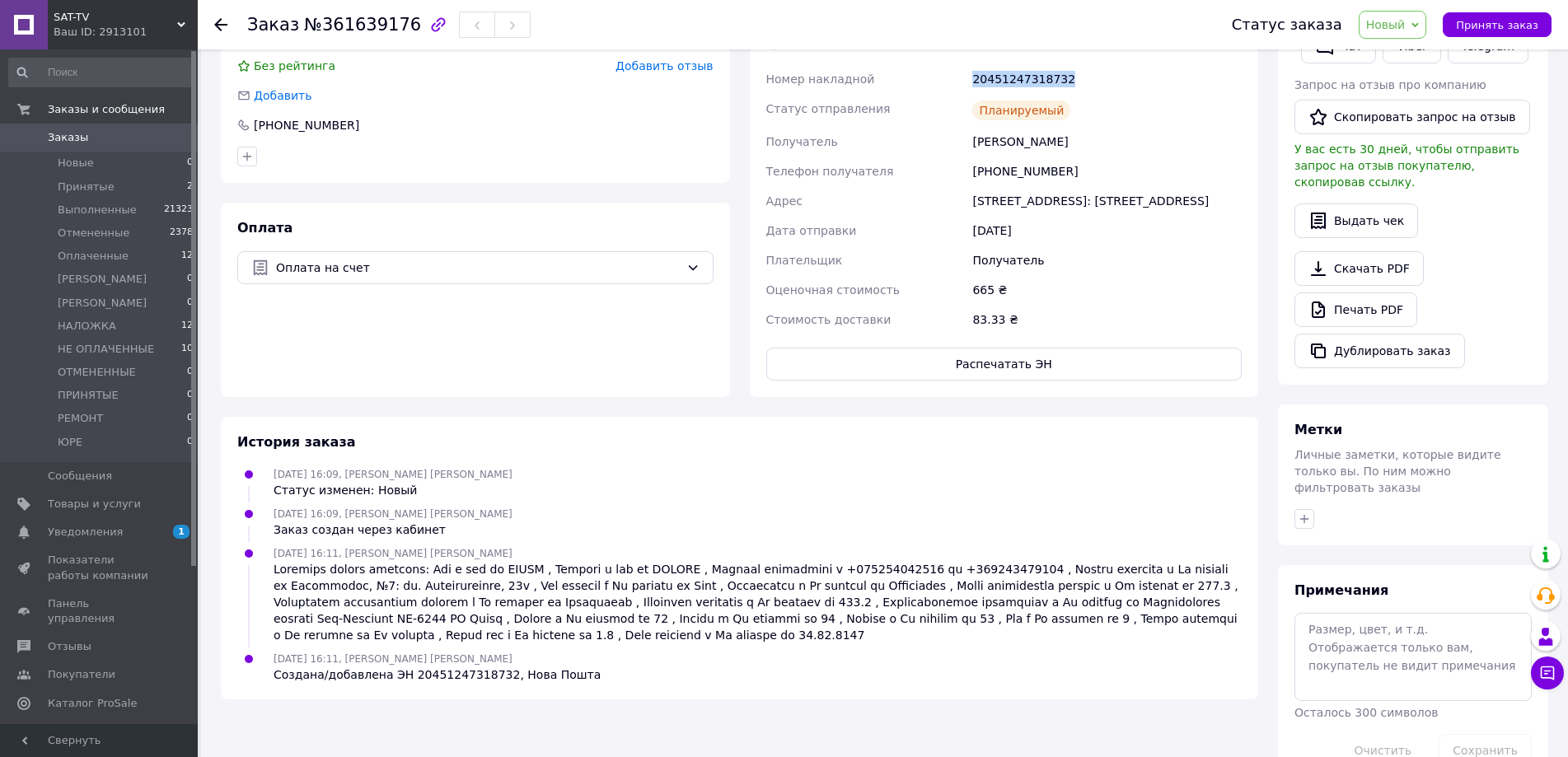
scroll to position [329, 0]
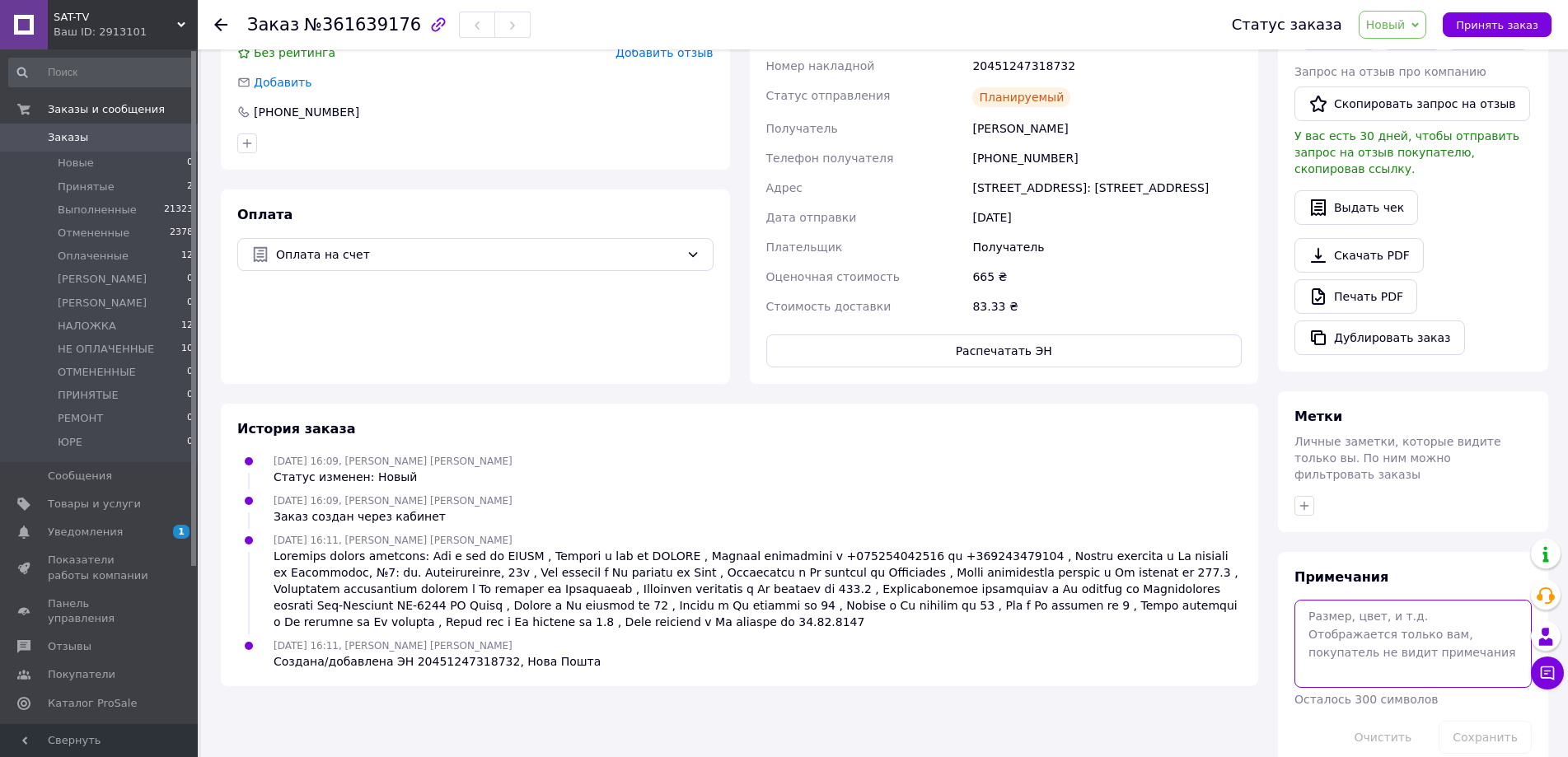
click at [1345, 604] on textarea at bounding box center [1413, 643] width 238 height 88
paste textarea "20451247318732"
click at [1459, 599] on textarea "20451247318732" at bounding box center [1413, 643] width 238 height 88
type textarea "20451247318732 665"
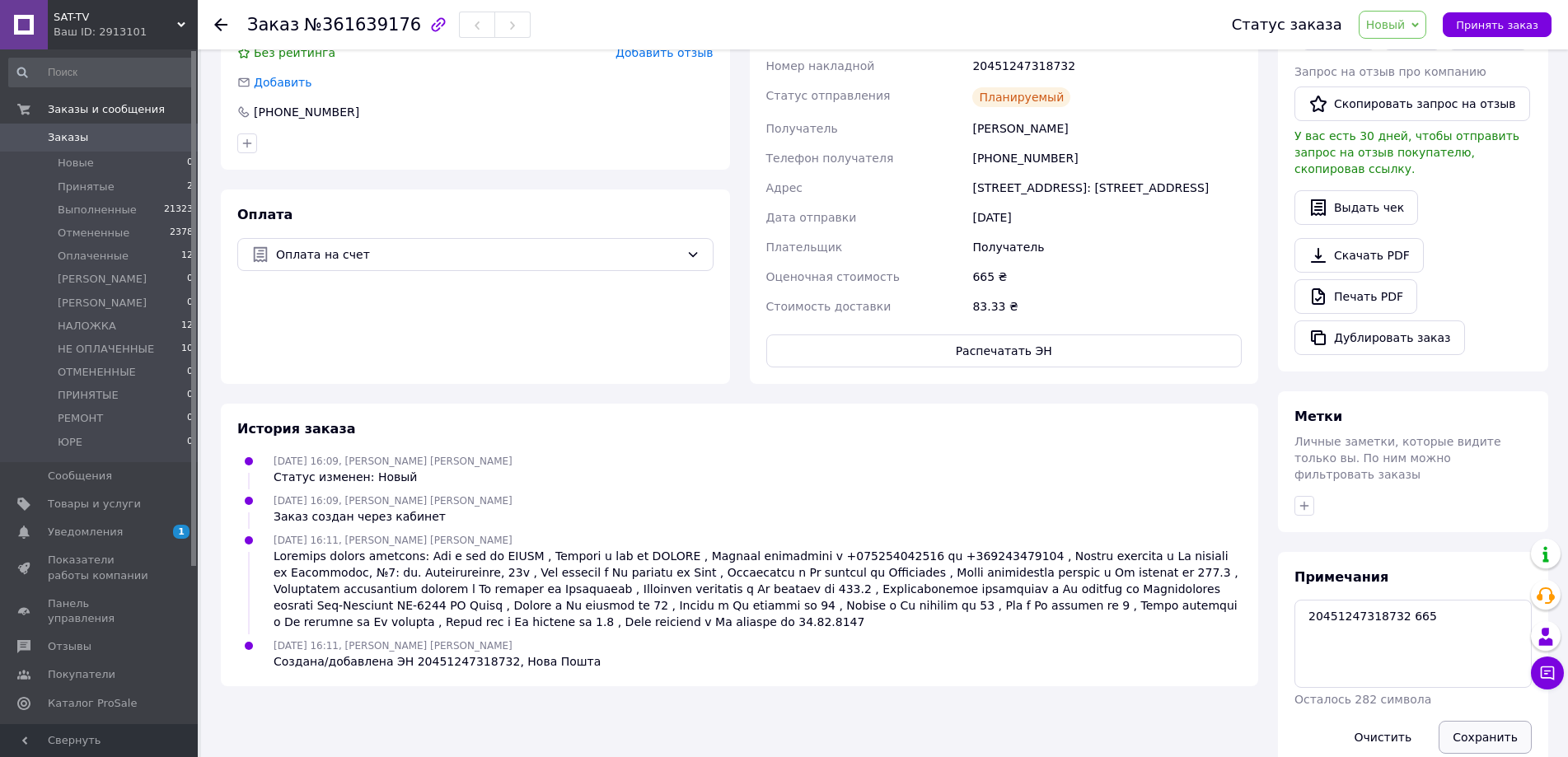
click at [1475, 721] on button "Сохранить" at bounding box center [1485, 738] width 93 height 33
